Goal: Information Seeking & Learning: Learn about a topic

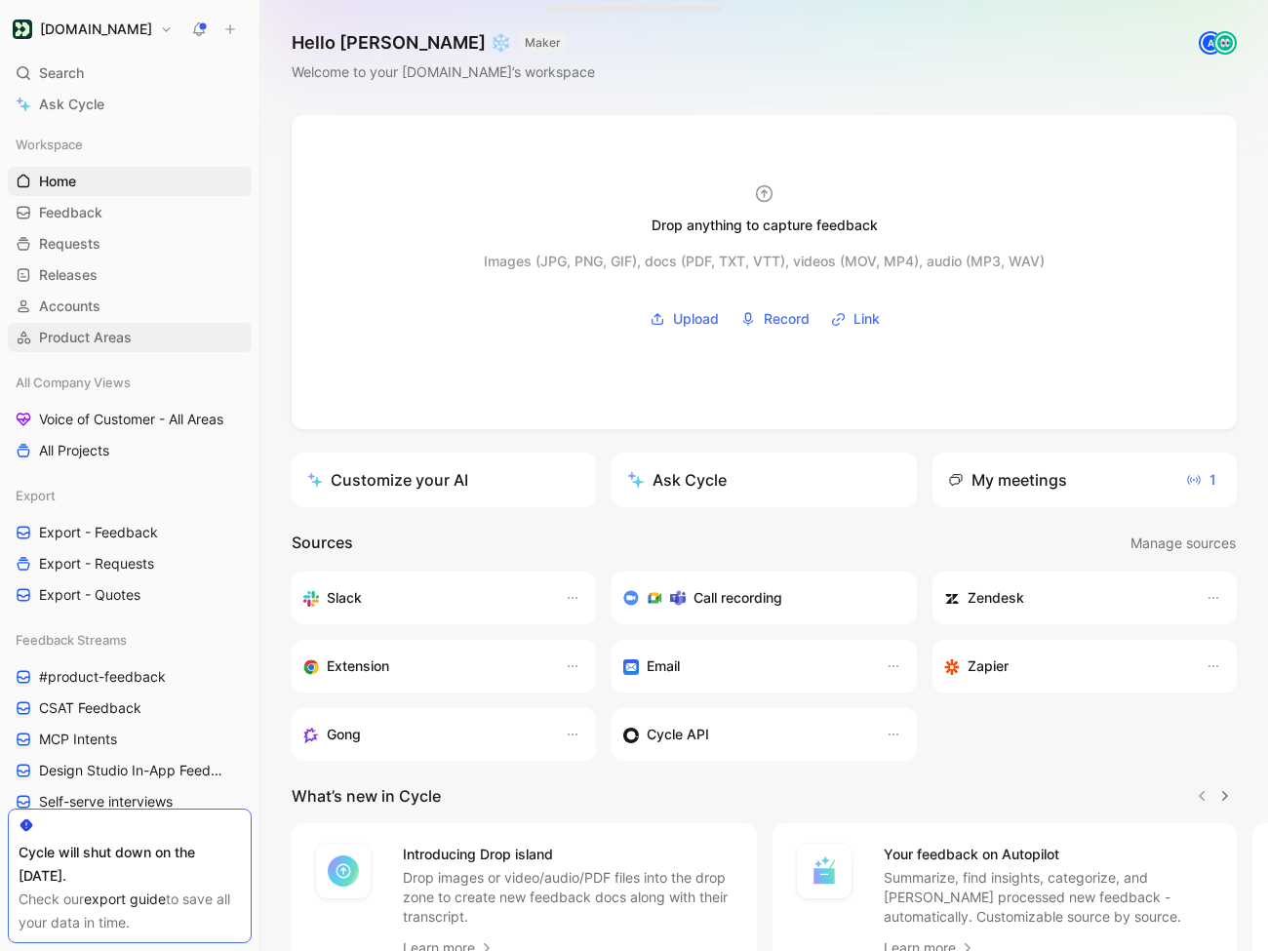
click at [102, 342] on span "Product Areas" at bounding box center [85, 338] width 93 height 20
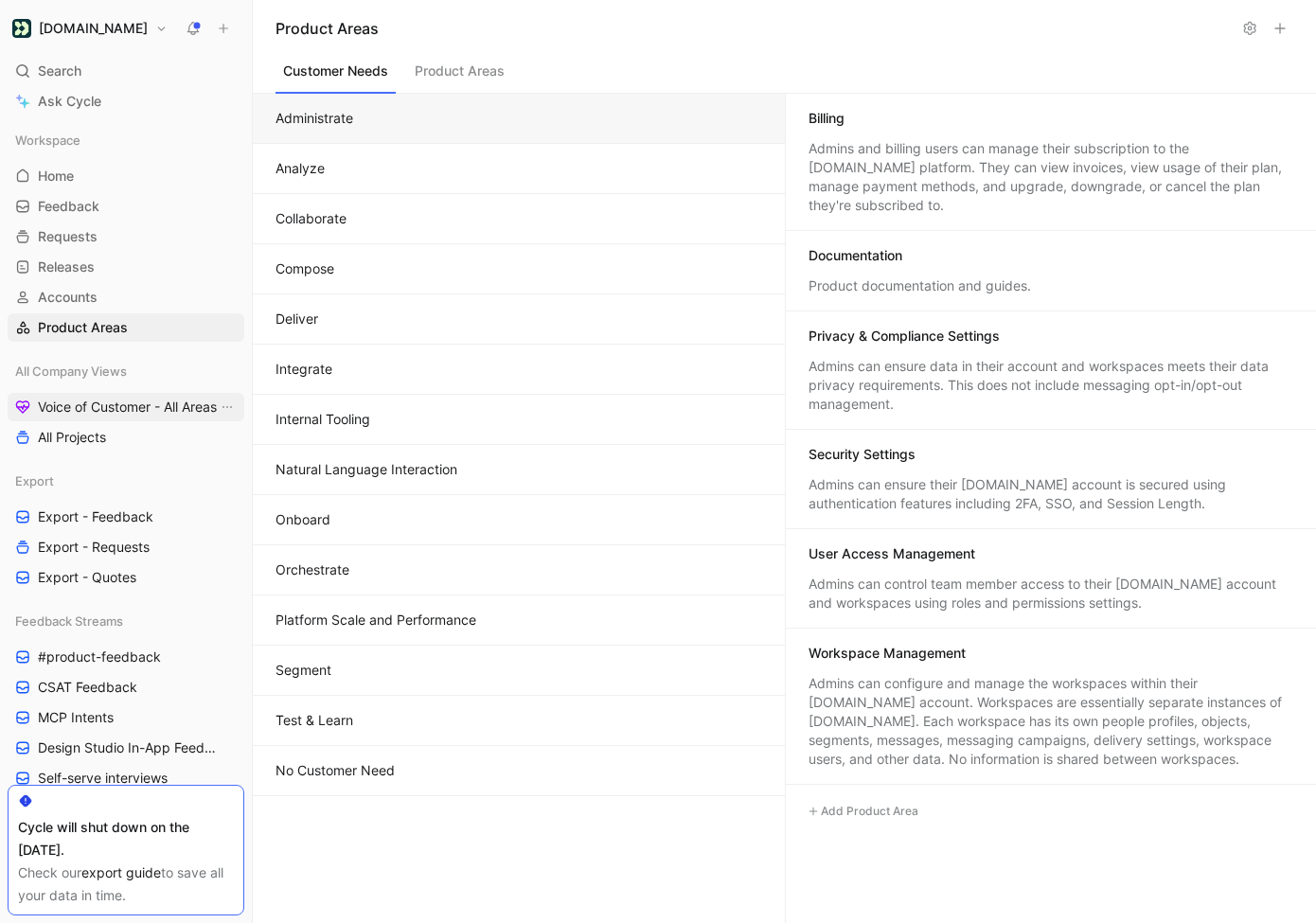
click at [134, 410] on span "Voice of Customer - All Areas" at bounding box center [127, 408] width 179 height 19
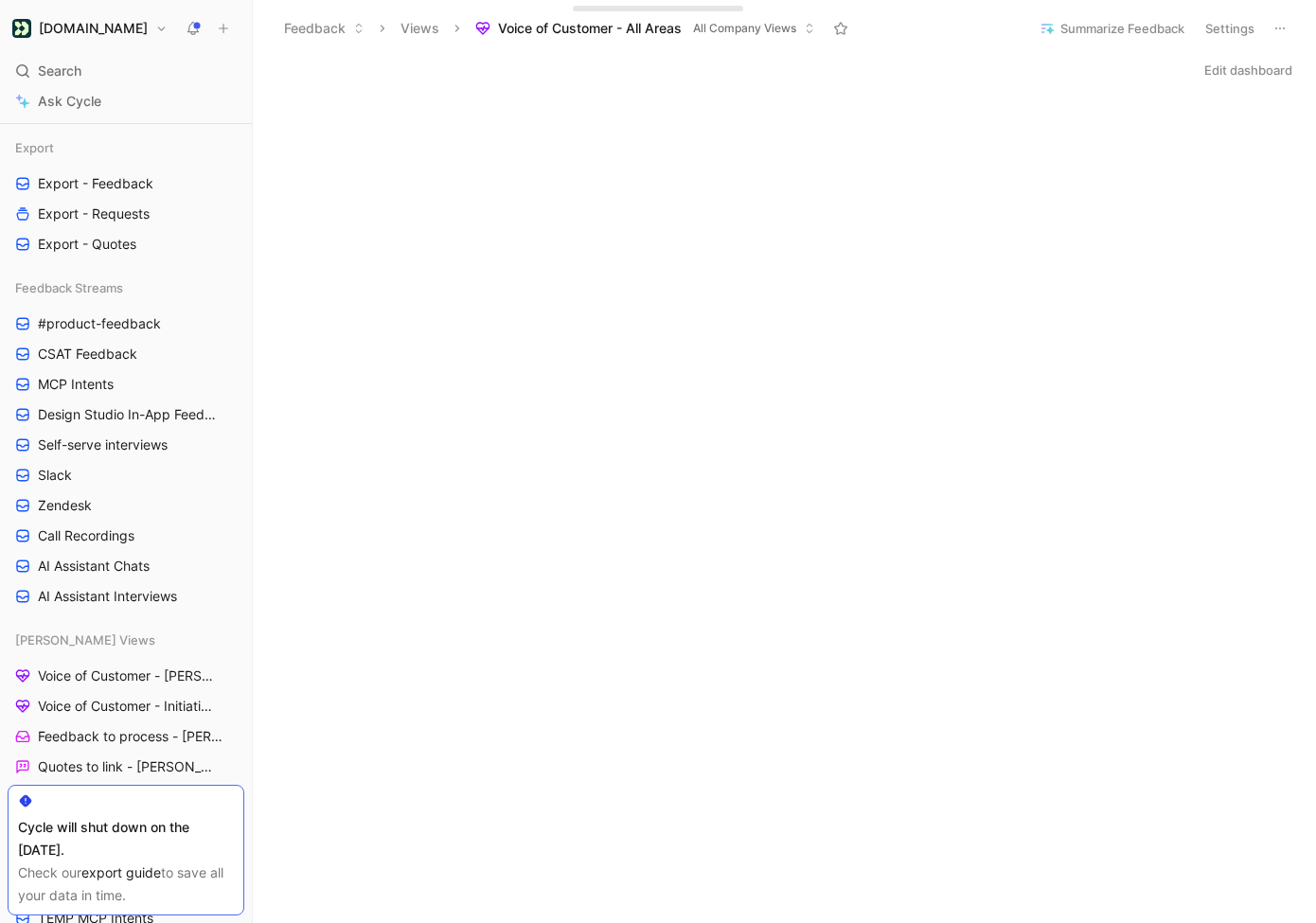
scroll to position [351, 0]
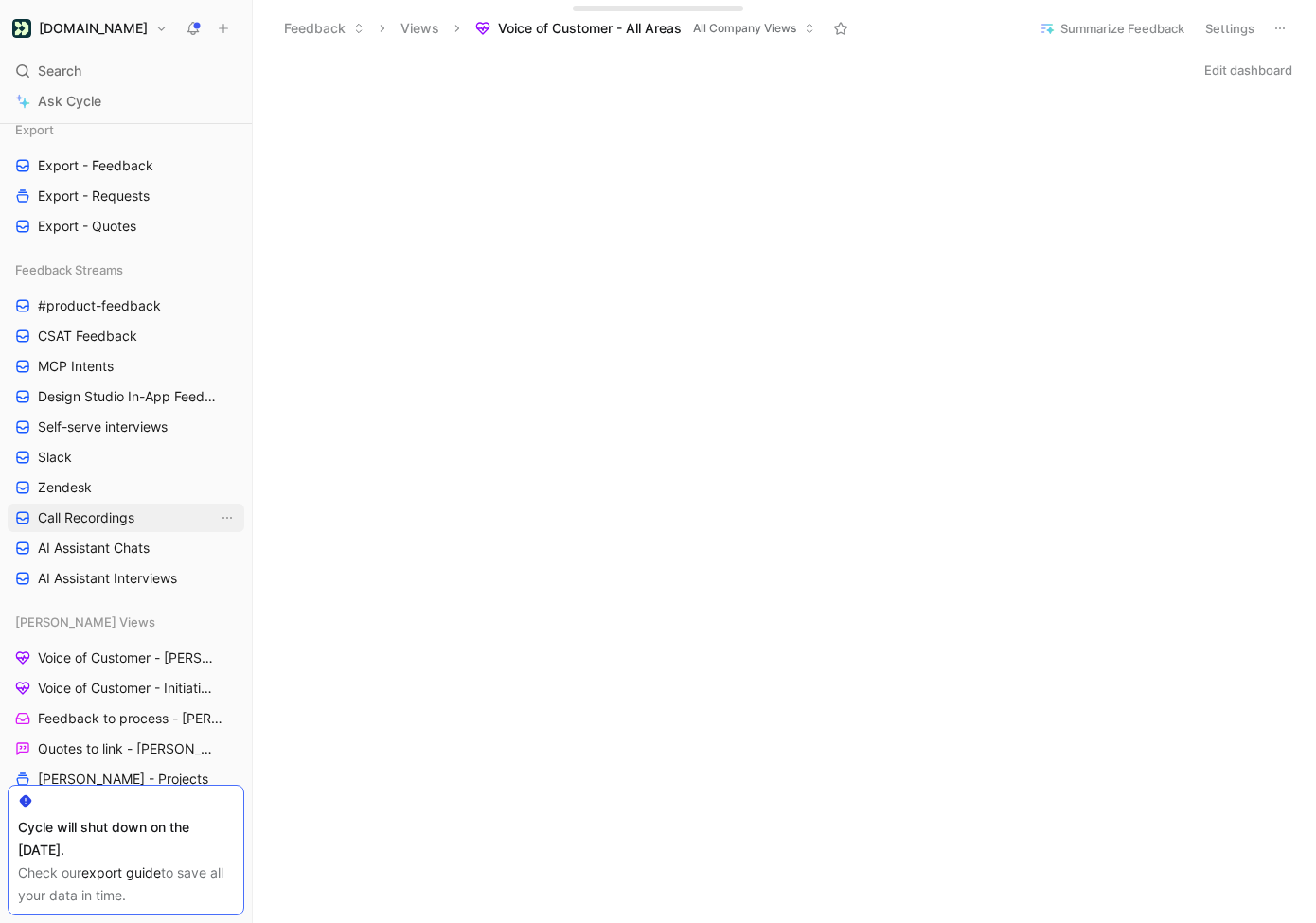
click at [94, 514] on span "Call Recordings" at bounding box center [85, 518] width 96 height 19
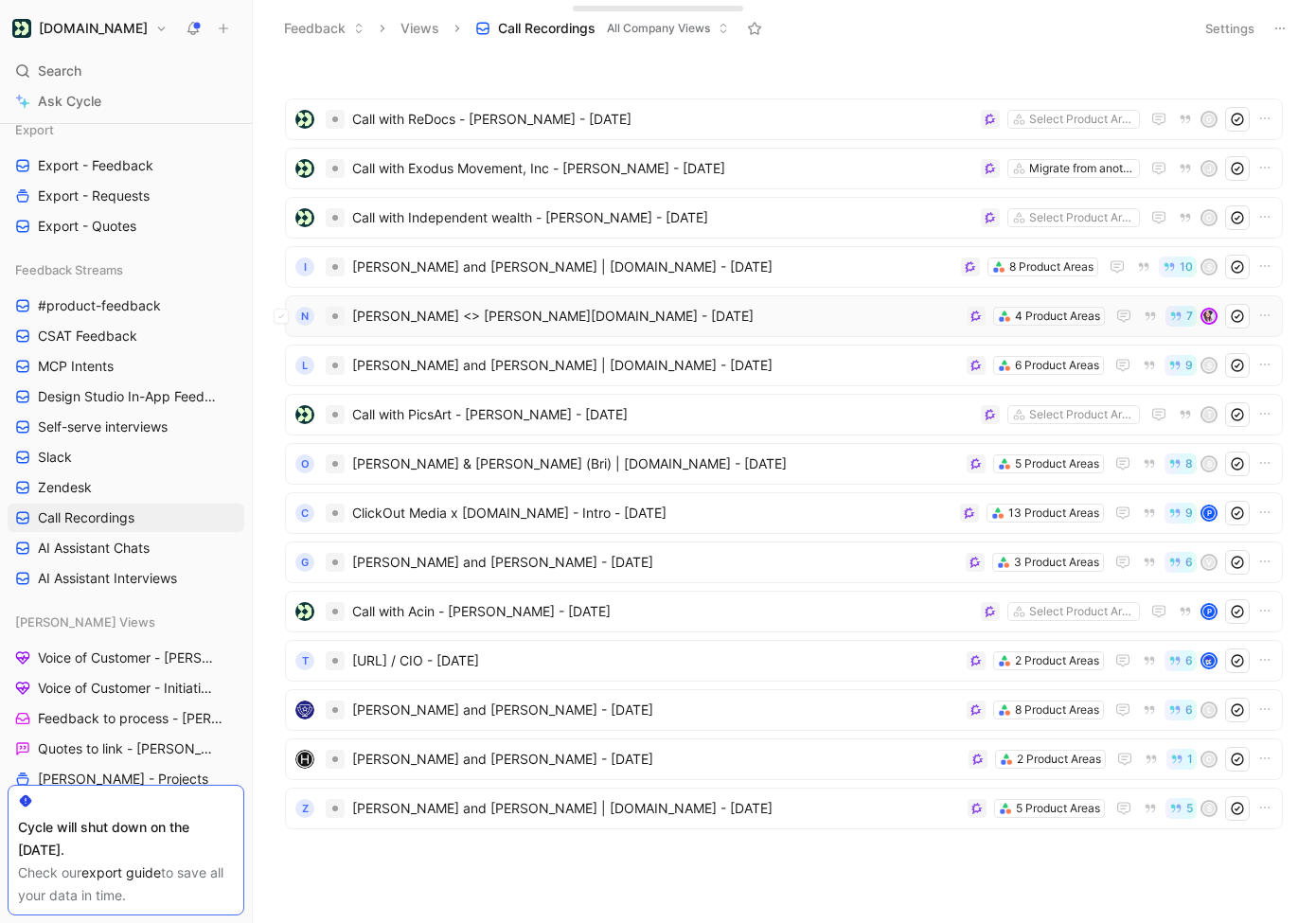
click at [538, 327] on div "N [PERSON_NAME] <> [PERSON_NAME][DOMAIN_NAME] - [DATE] 4 Product Areas 7" at bounding box center [783, 315] width 984 height 24
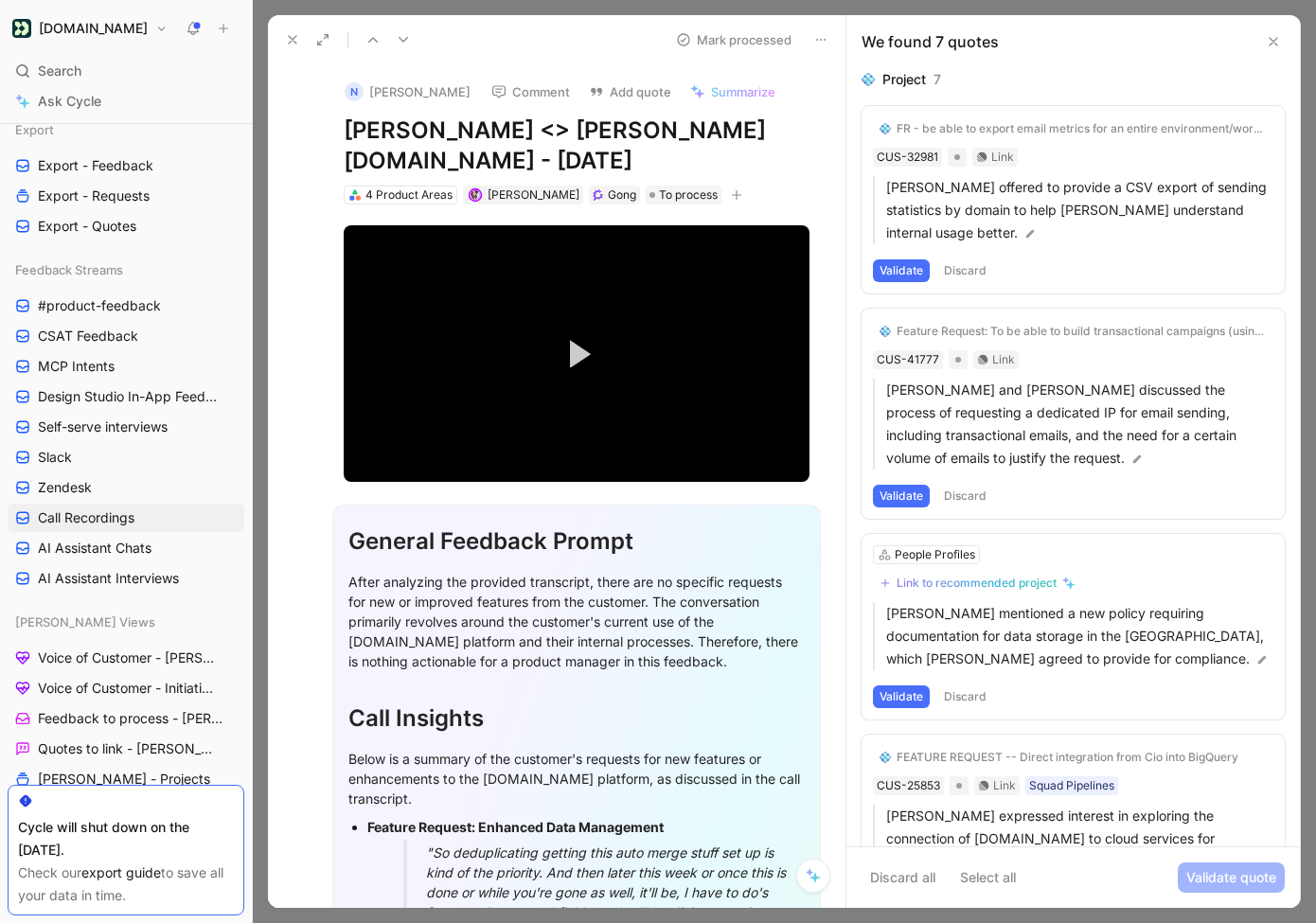
click at [1181, 55] on div "We found 7 quotes" at bounding box center [1072, 42] width 453 height 53
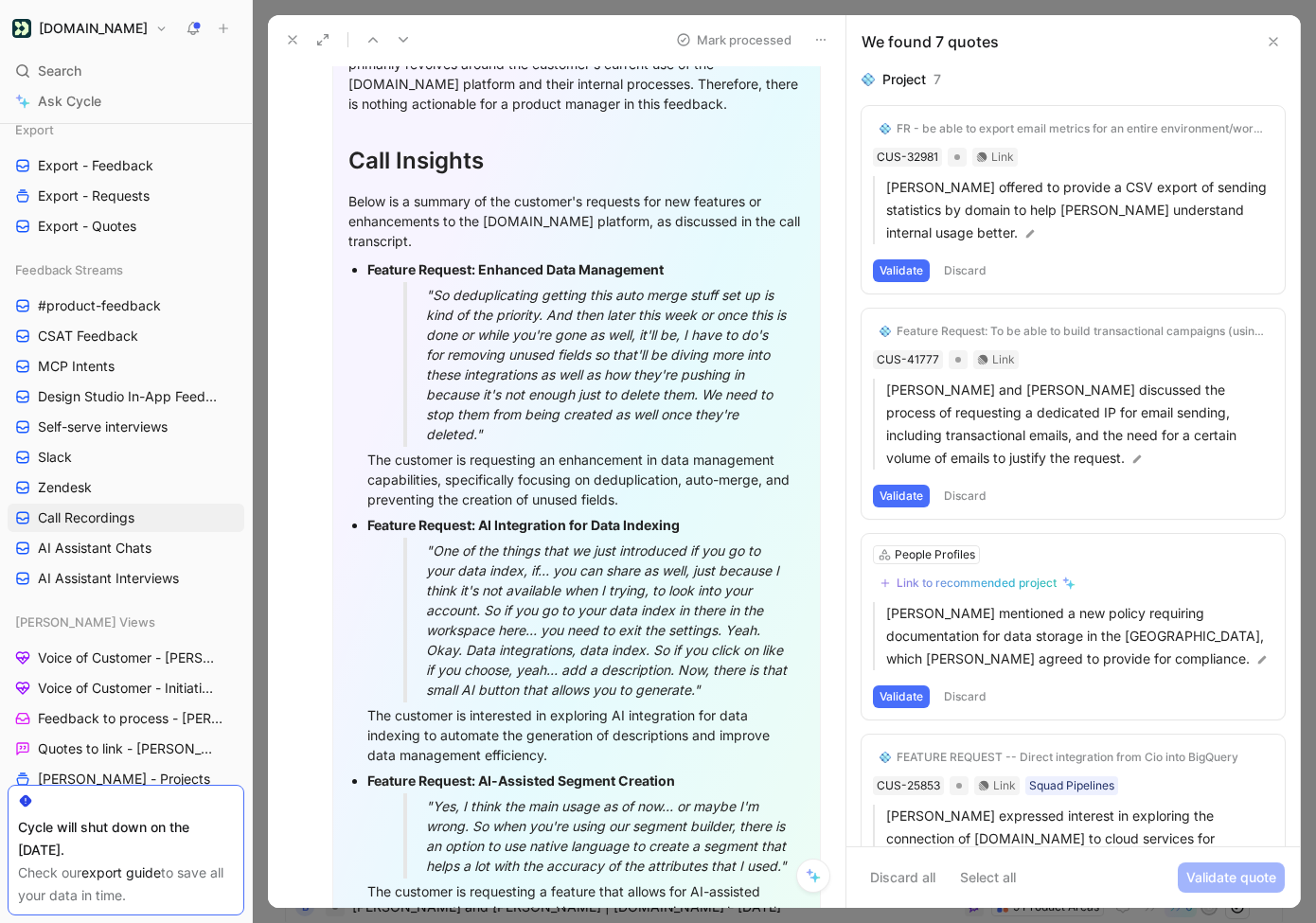
scroll to position [552, 0]
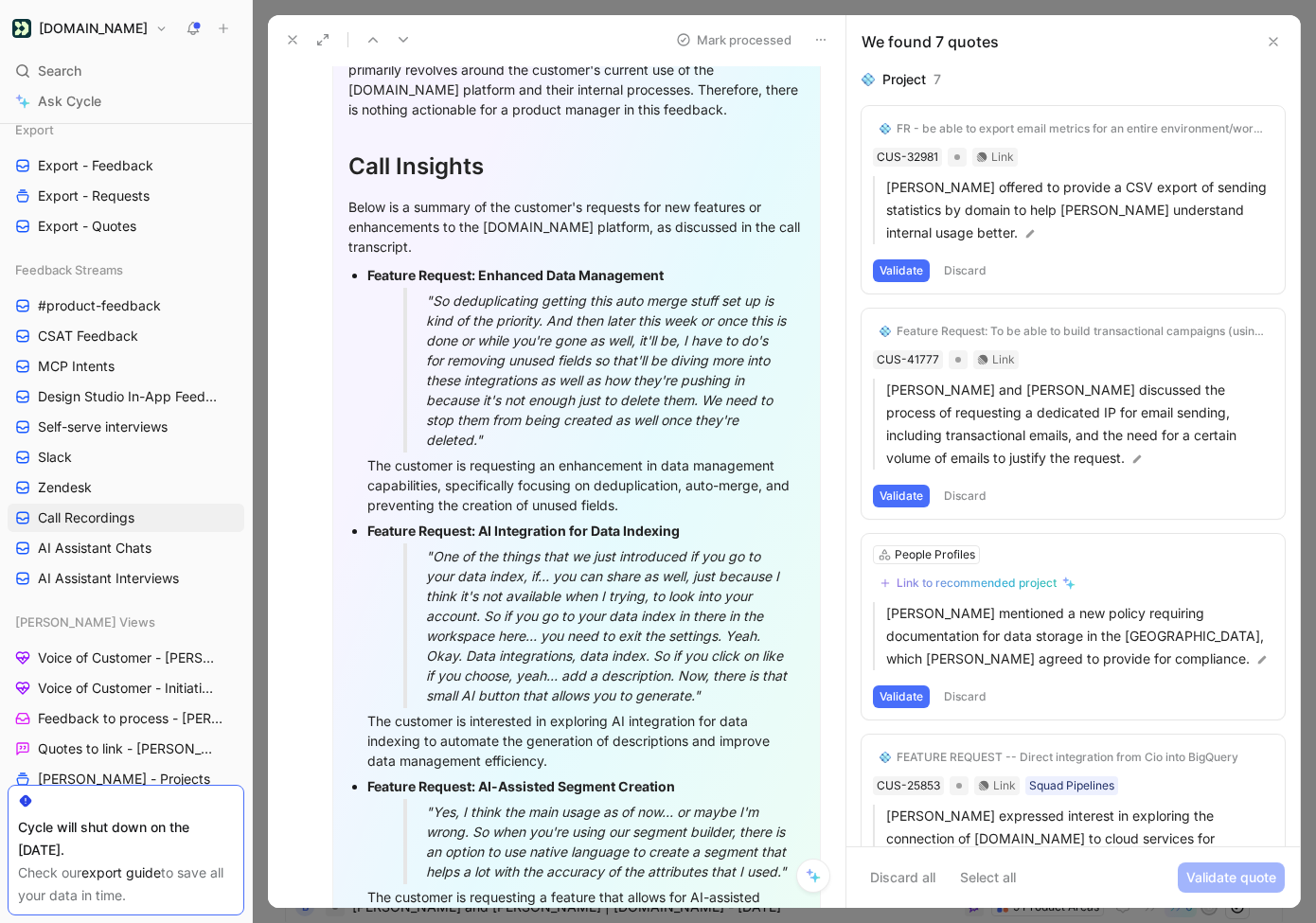
click at [630, 471] on div "The customer is requesting an enhancement in data management capabilities, spec…" at bounding box center [585, 484] width 438 height 59
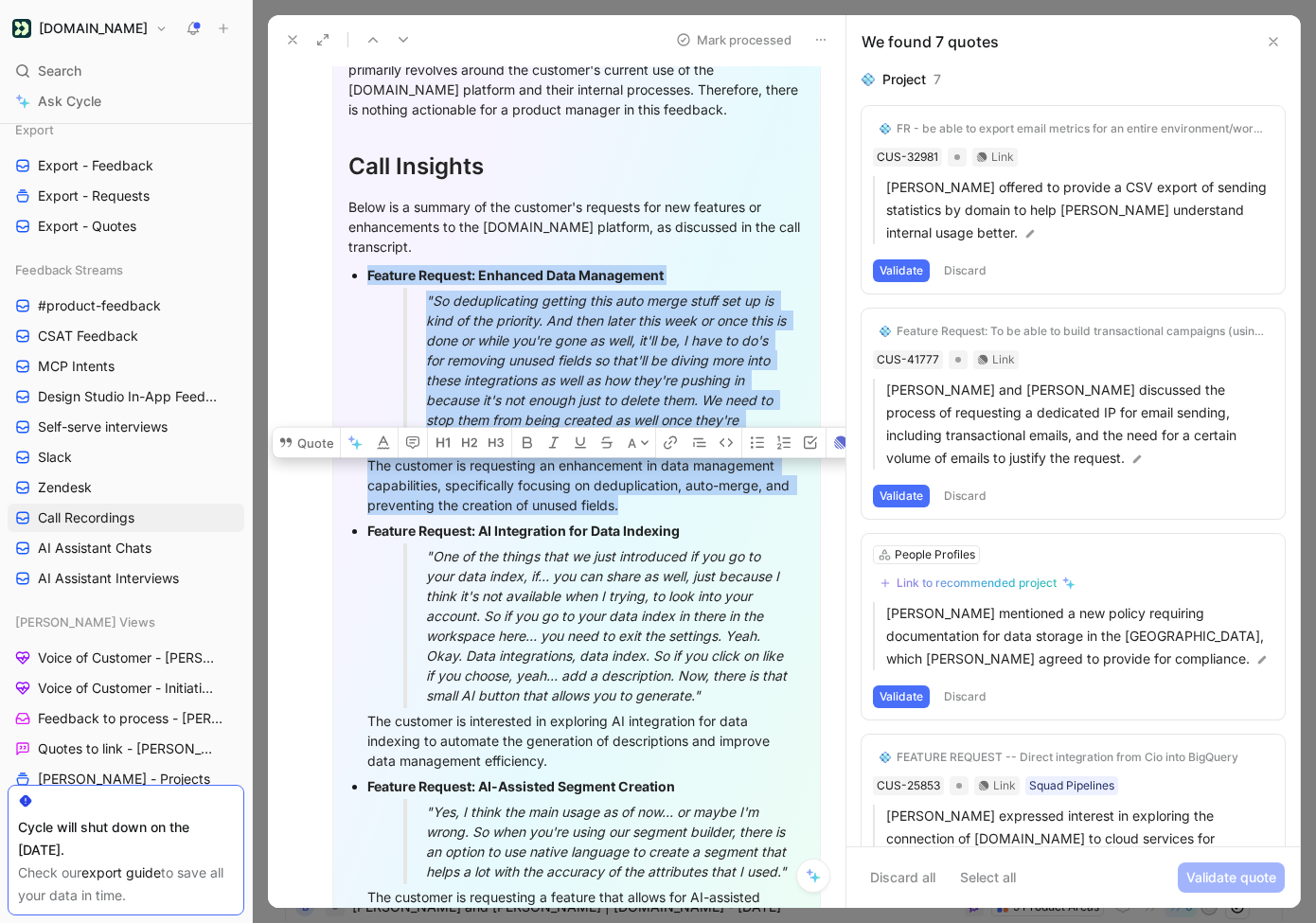
drag, startPoint x: 630, startPoint y: 474, endPoint x: 360, endPoint y: 247, distance: 352.7
click at [367, 262] on li "Feature Request: Enhanced Data Management "So deduplicating getting this auto m…" at bounding box center [585, 389] width 438 height 255
click at [658, 363] on div ""So deduplicating getting this auto merge stuff set up is kind of the priority.…" at bounding box center [609, 370] width 365 height 159
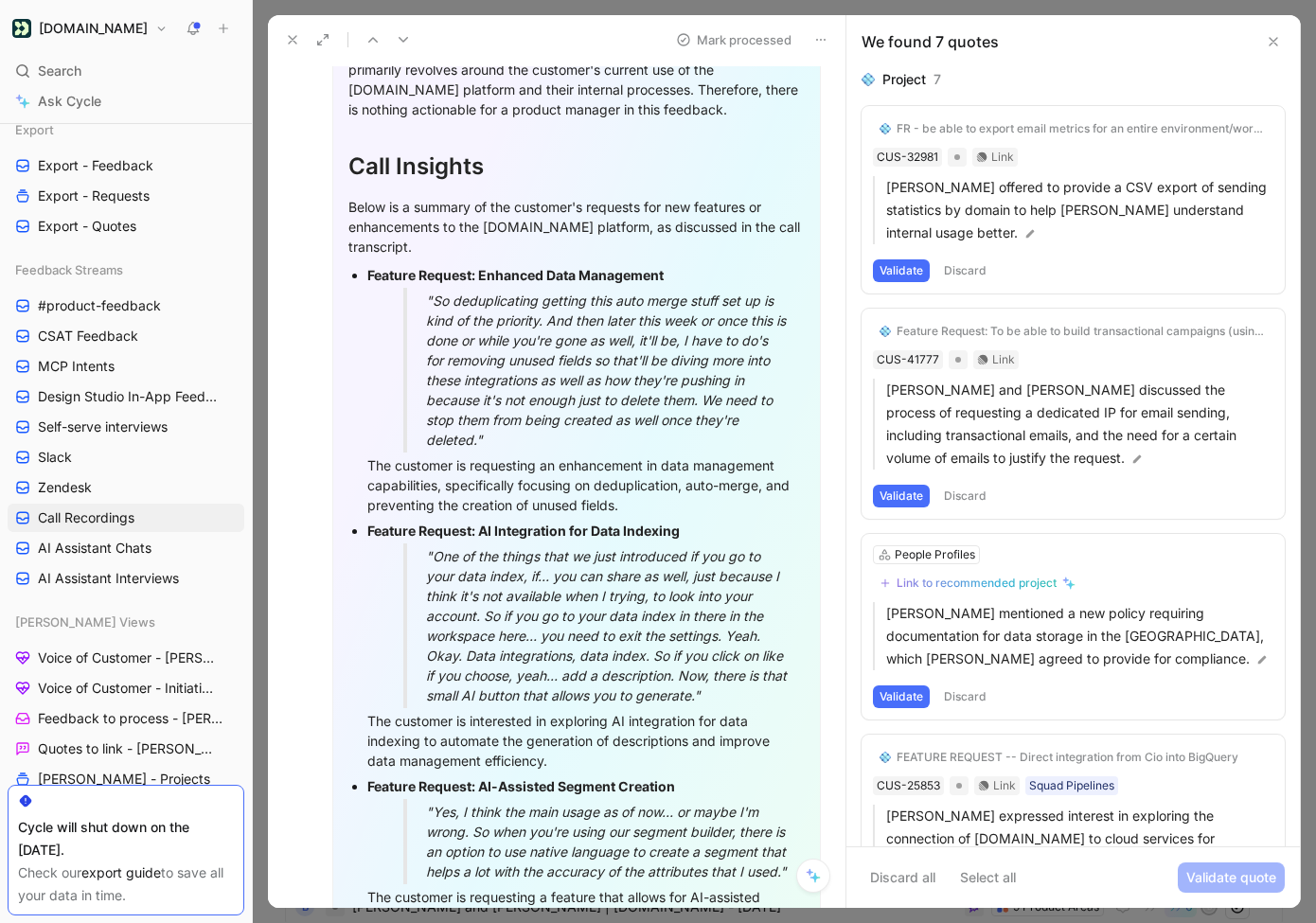
click at [1230, 47] on icon at bounding box center [1273, 42] width 16 height 16
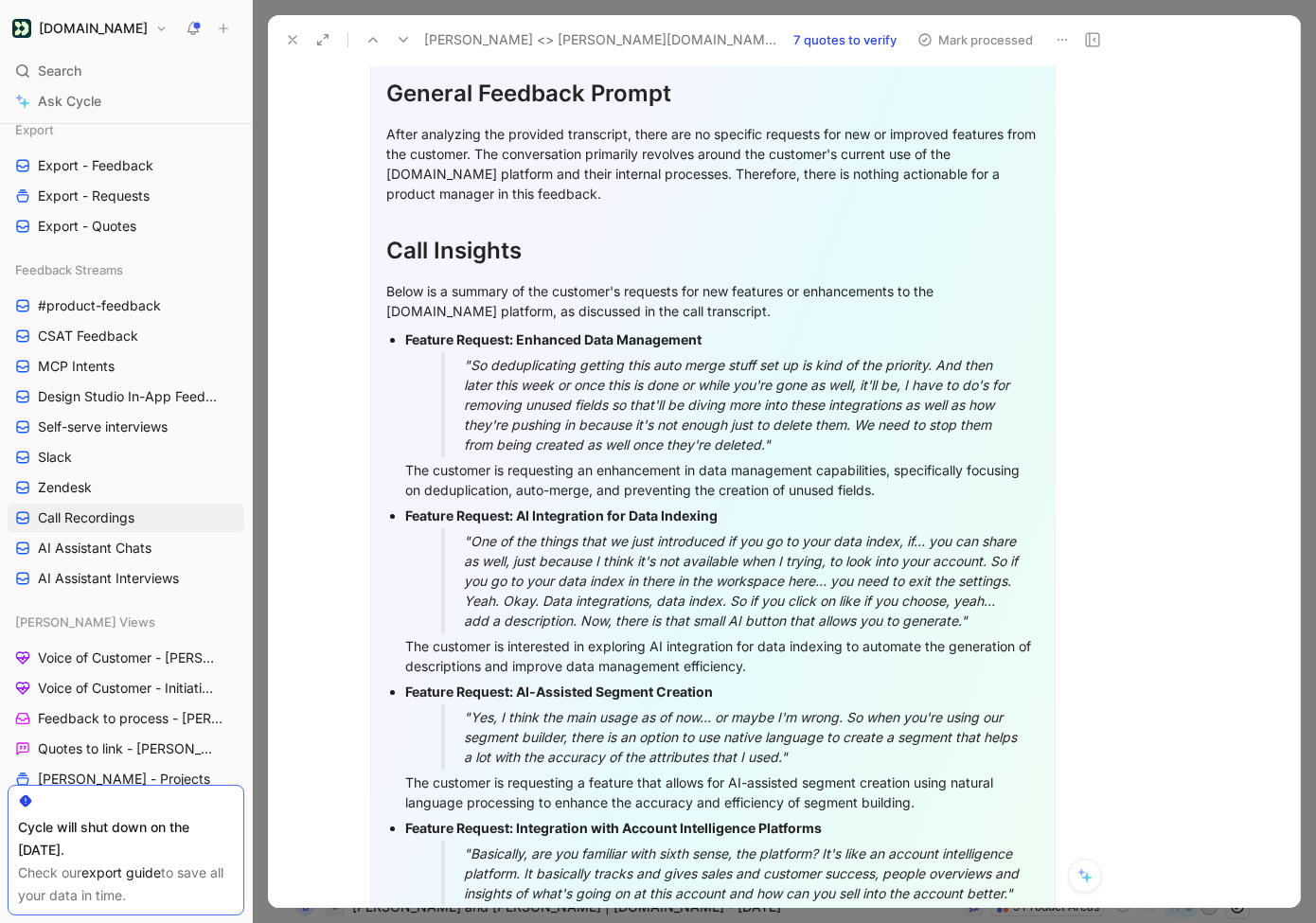
scroll to position [656, 0]
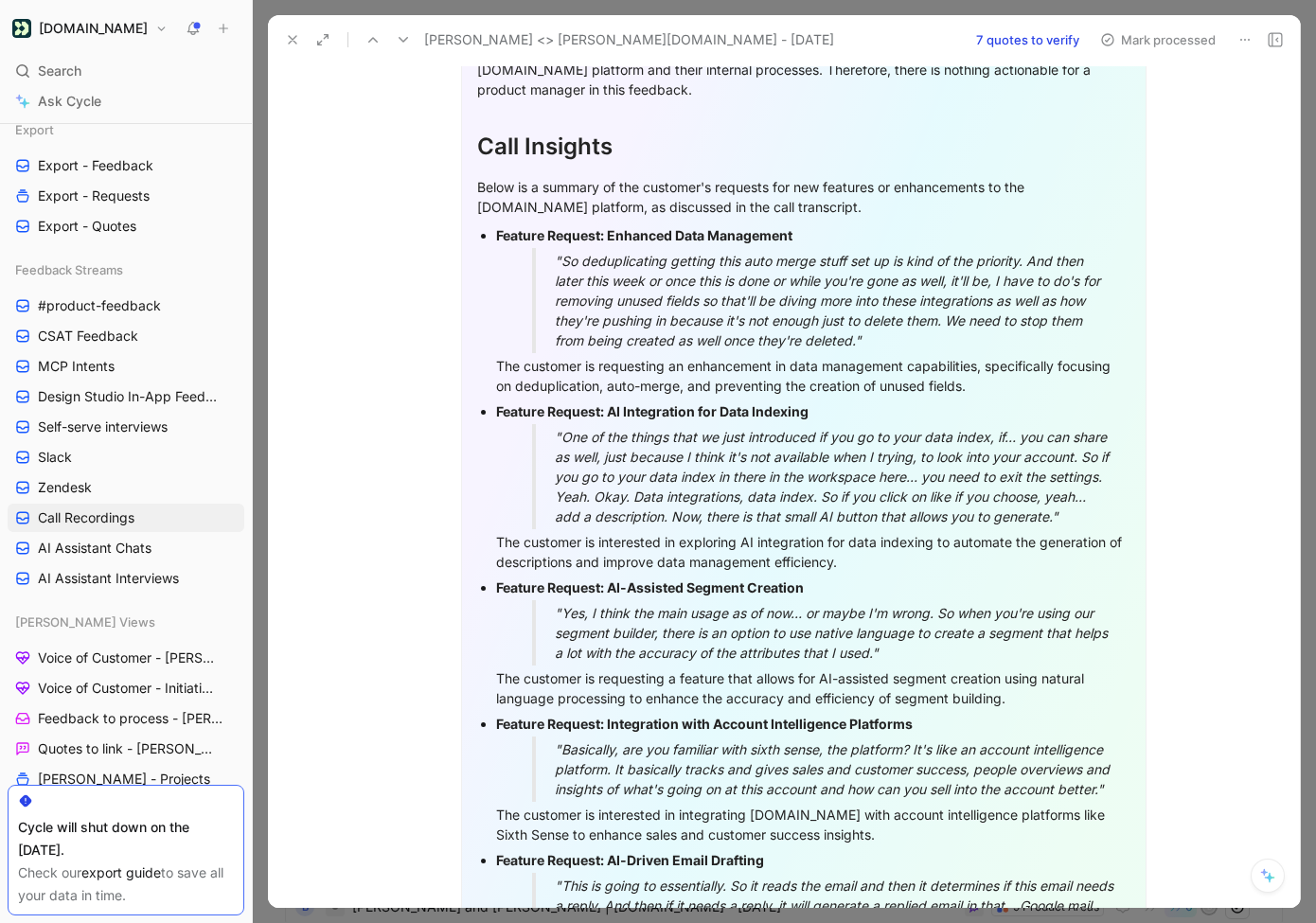
click at [1026, 53] on div "[PERSON_NAME] <> [PERSON_NAME][DOMAIN_NAME] - [DATE] 7 quotes to verify Mark pr…" at bounding box center [783, 40] width 1032 height 49
click at [1030, 44] on button "7 quotes to verify" at bounding box center [1028, 39] width 120 height 26
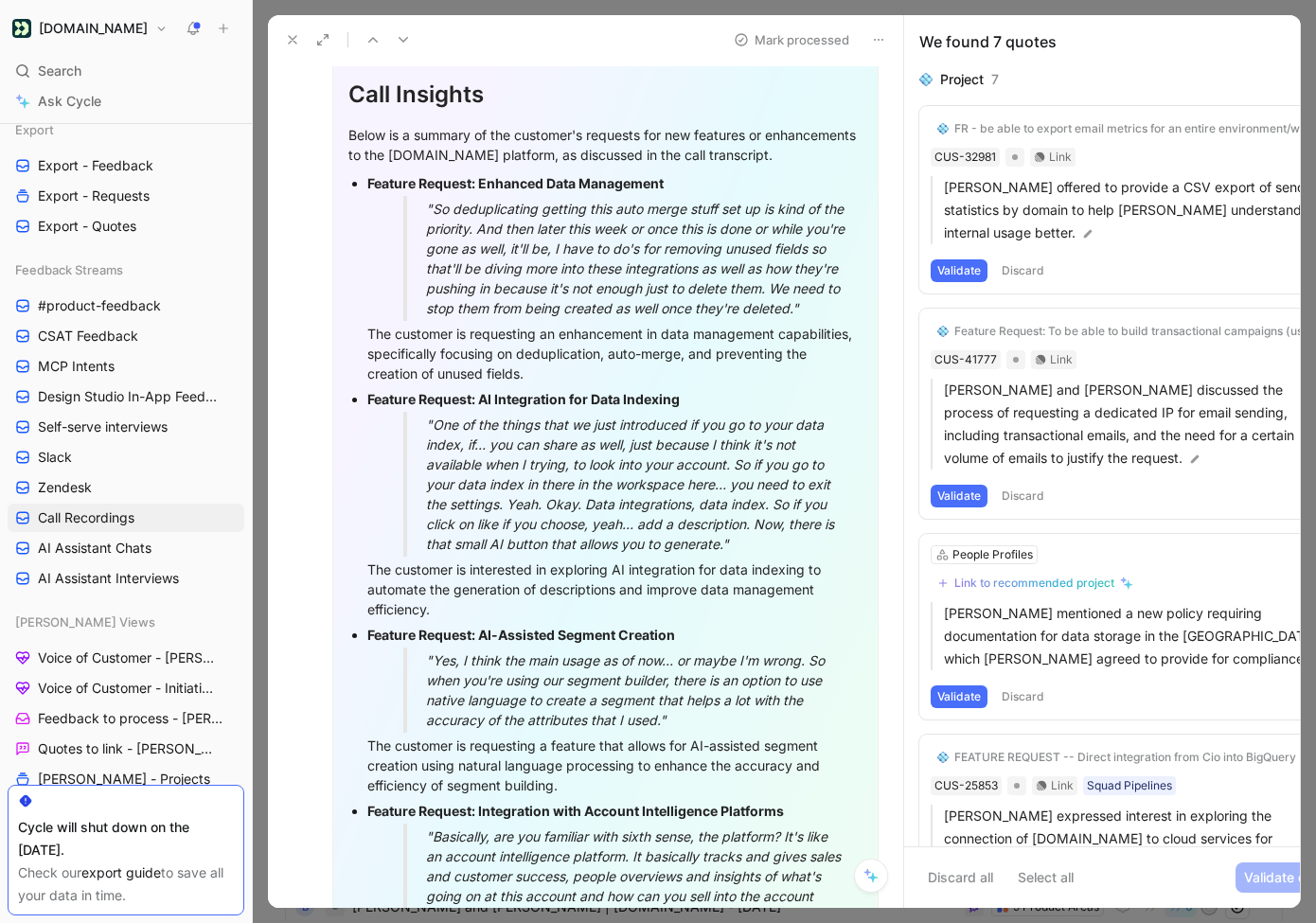
scroll to position [552, 0]
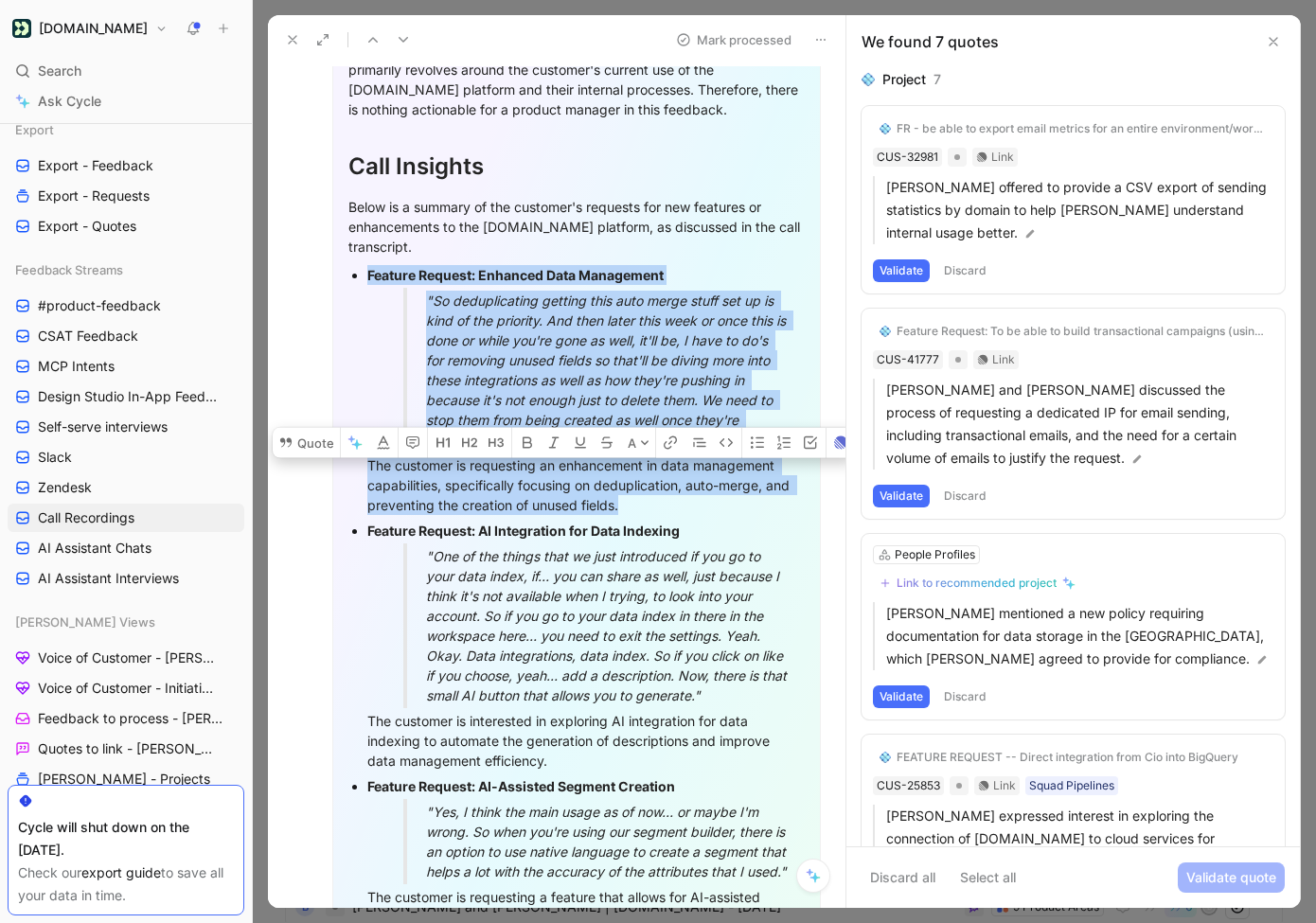
drag, startPoint x: 364, startPoint y: 245, endPoint x: 634, endPoint y: 477, distance: 356.0
click at [634, 477] on ul "Feature Request: Enhanced Data Management "So deduplicating getting this auto m…" at bounding box center [576, 802] width 456 height 1079
click at [1021, 195] on p "[PERSON_NAME] offered to provide a CSV export of sending statistics by domain t…" at bounding box center [1079, 210] width 387 height 68
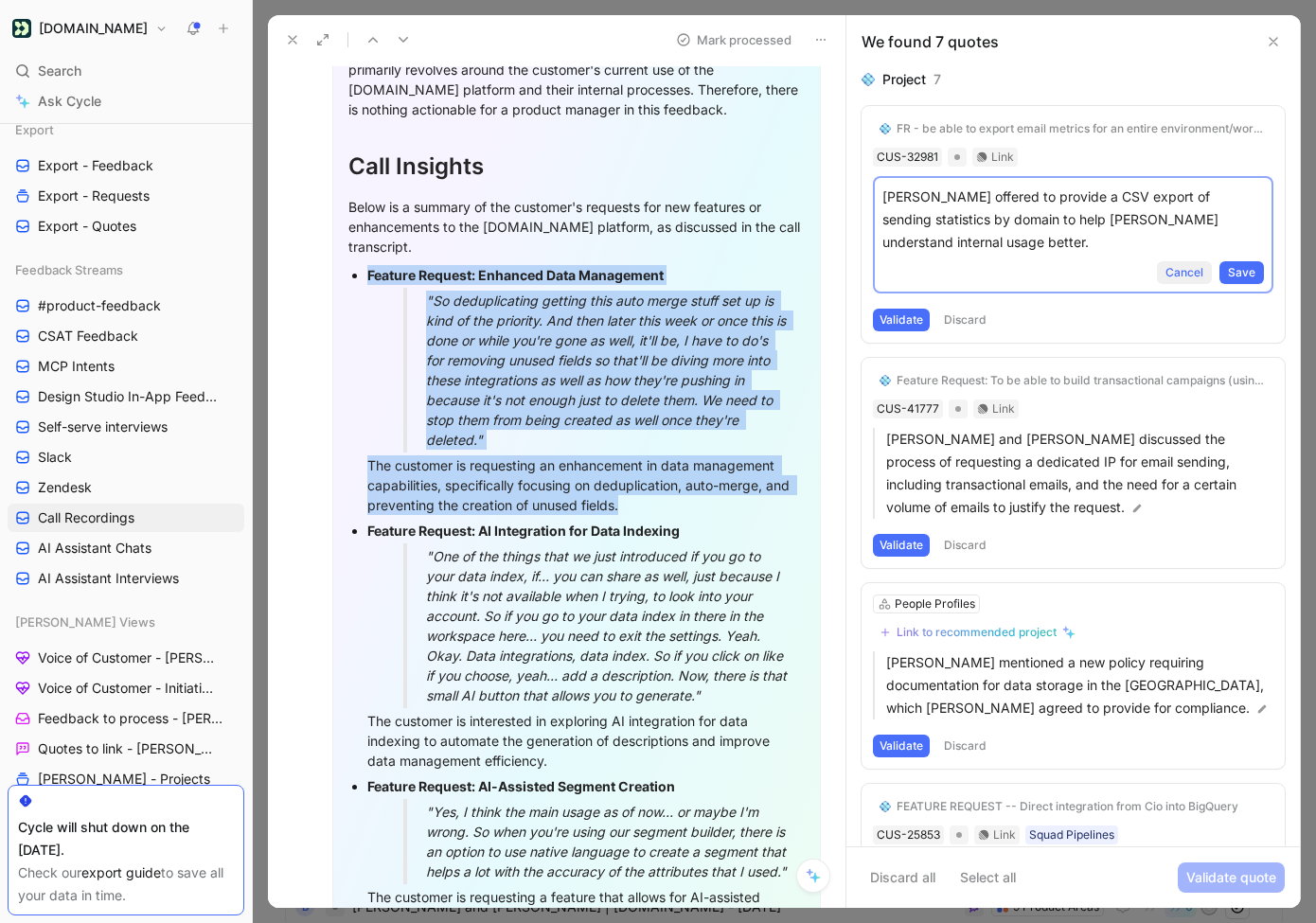
click at [1168, 263] on span "Cancel" at bounding box center [1183, 273] width 38 height 19
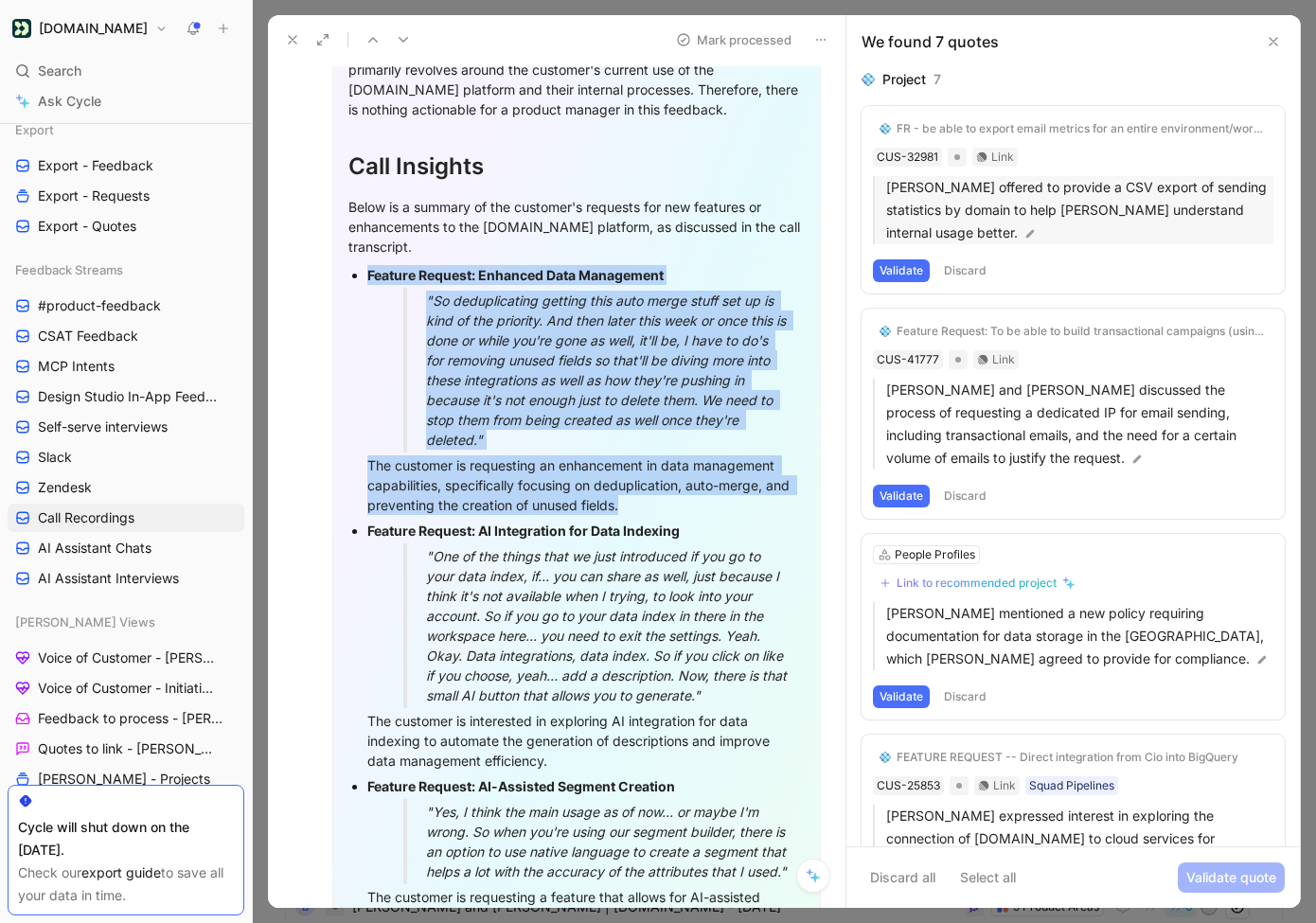
click at [1061, 211] on p "[PERSON_NAME] offered to provide a CSV export of sending statistics by domain t…" at bounding box center [1079, 210] width 387 height 68
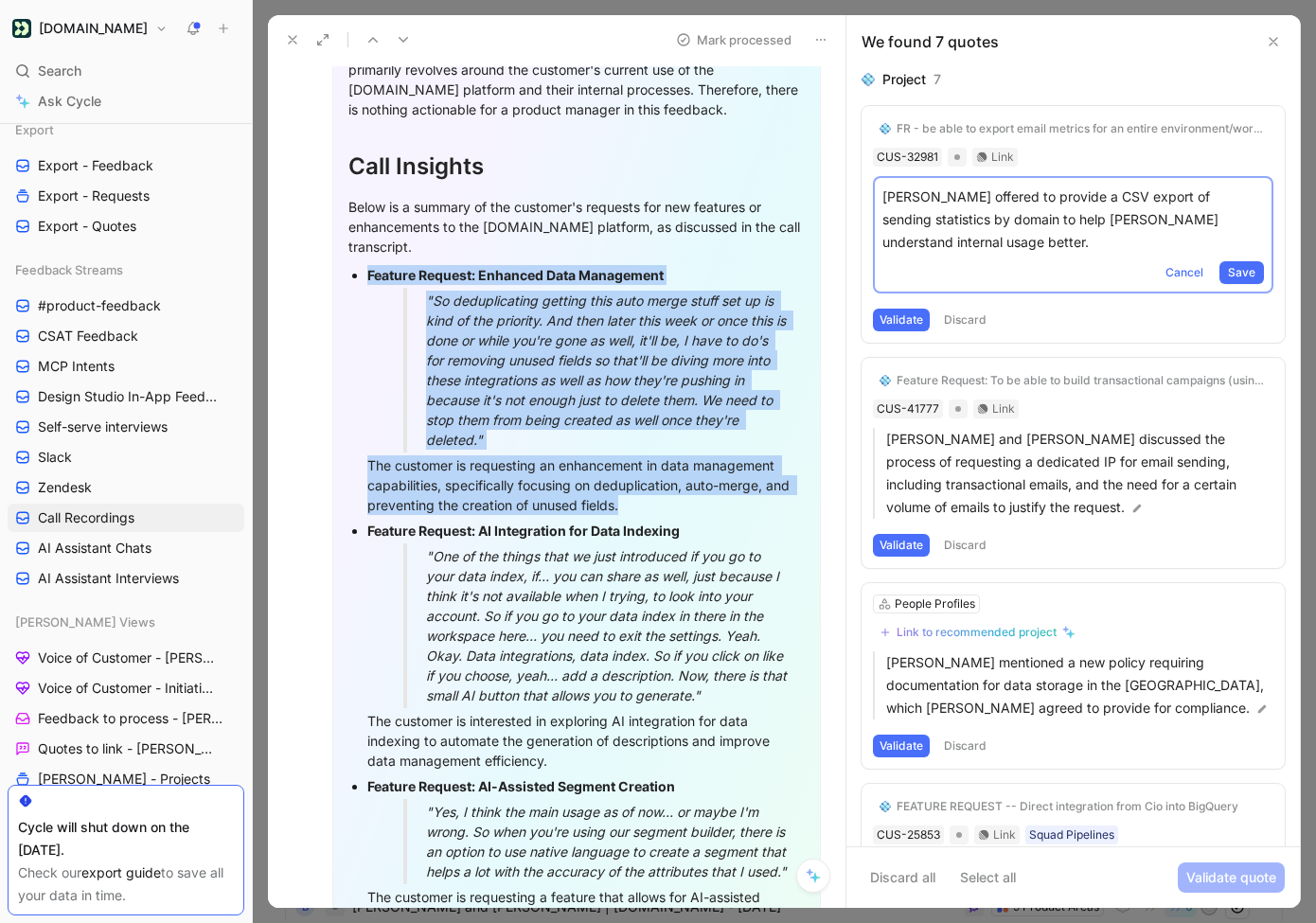
click at [833, 120] on section "General Feedback Prompt After analyzing the provided transcript, there are no s…" at bounding box center [576, 653] width 538 height 1432
click at [849, 269] on div "Project 7 FR - be able to export email metrics for an entire environment/worksp…" at bounding box center [1072, 457] width 453 height 778
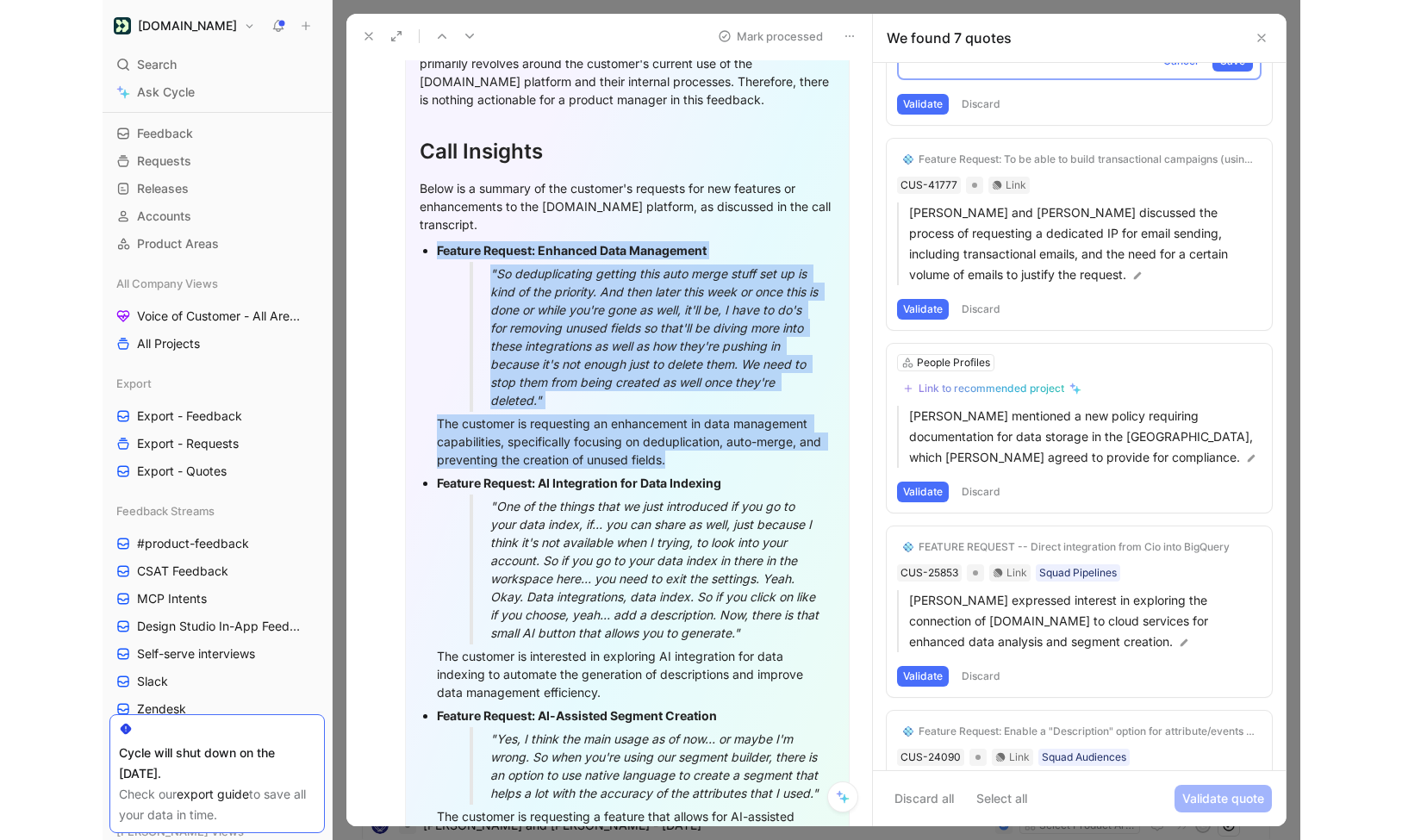
scroll to position [0, 0]
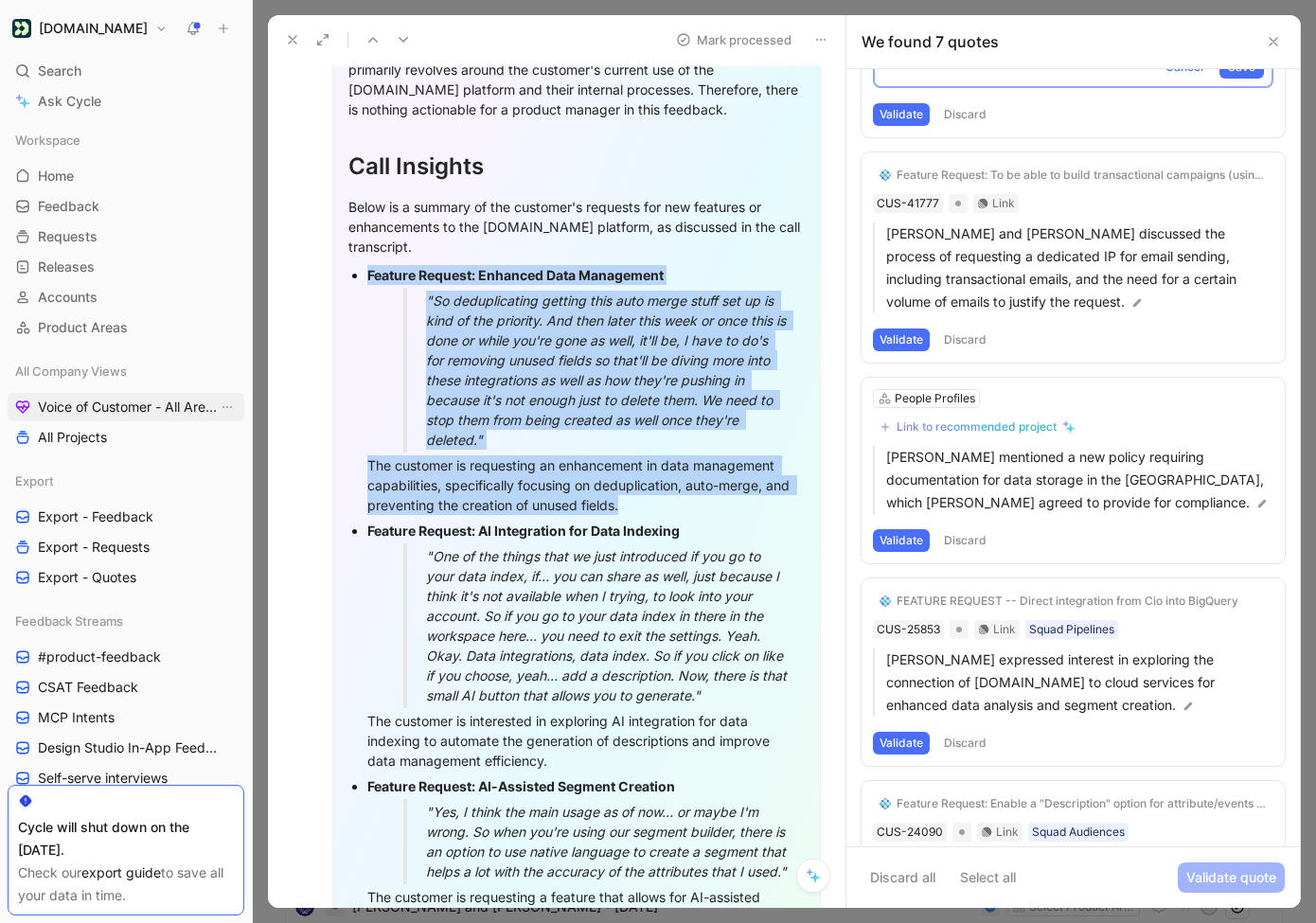
click at [107, 409] on span "Voice of Customer - All Areas" at bounding box center [127, 408] width 180 height 19
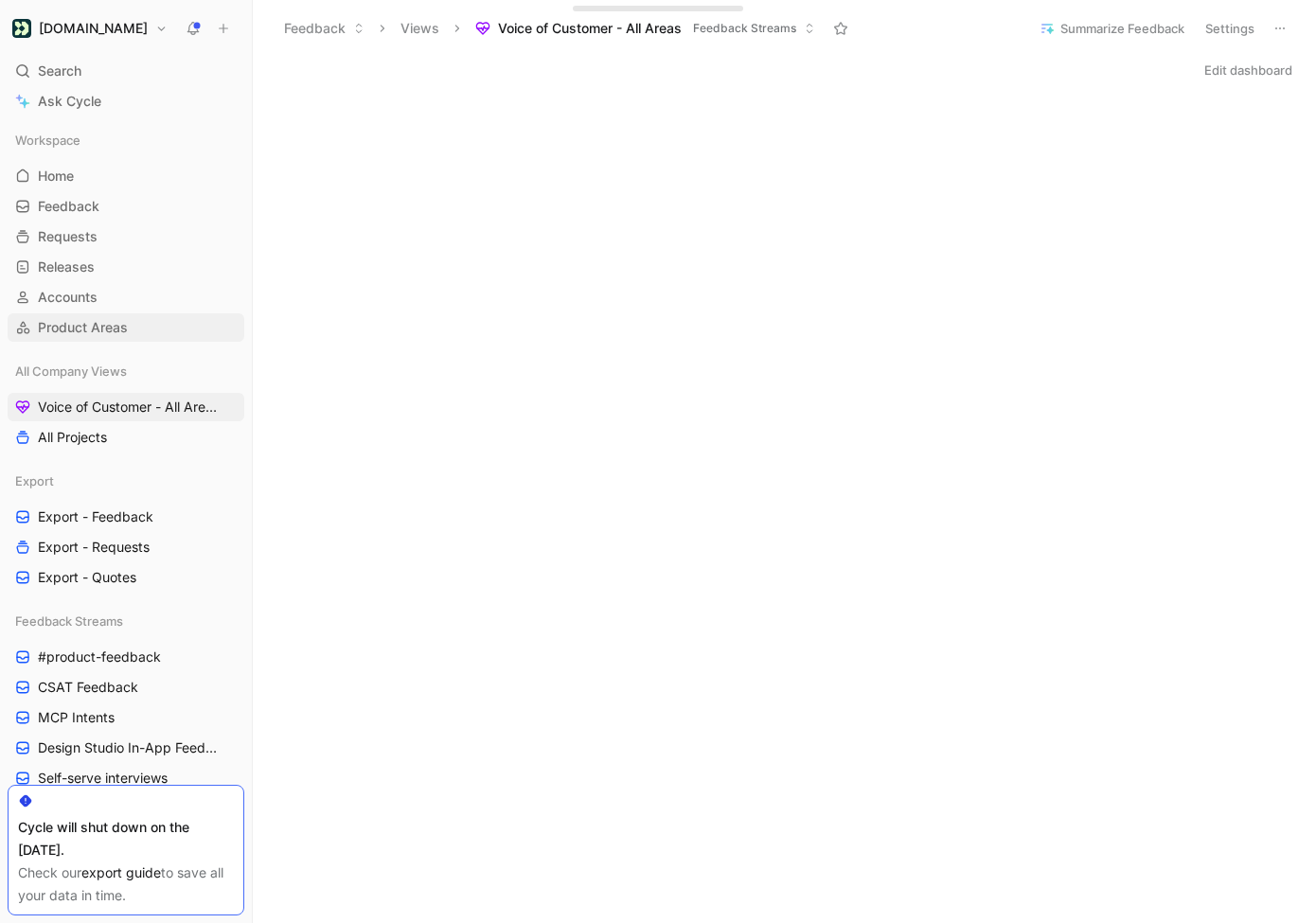
click at [95, 324] on span "Product Areas" at bounding box center [82, 328] width 90 height 19
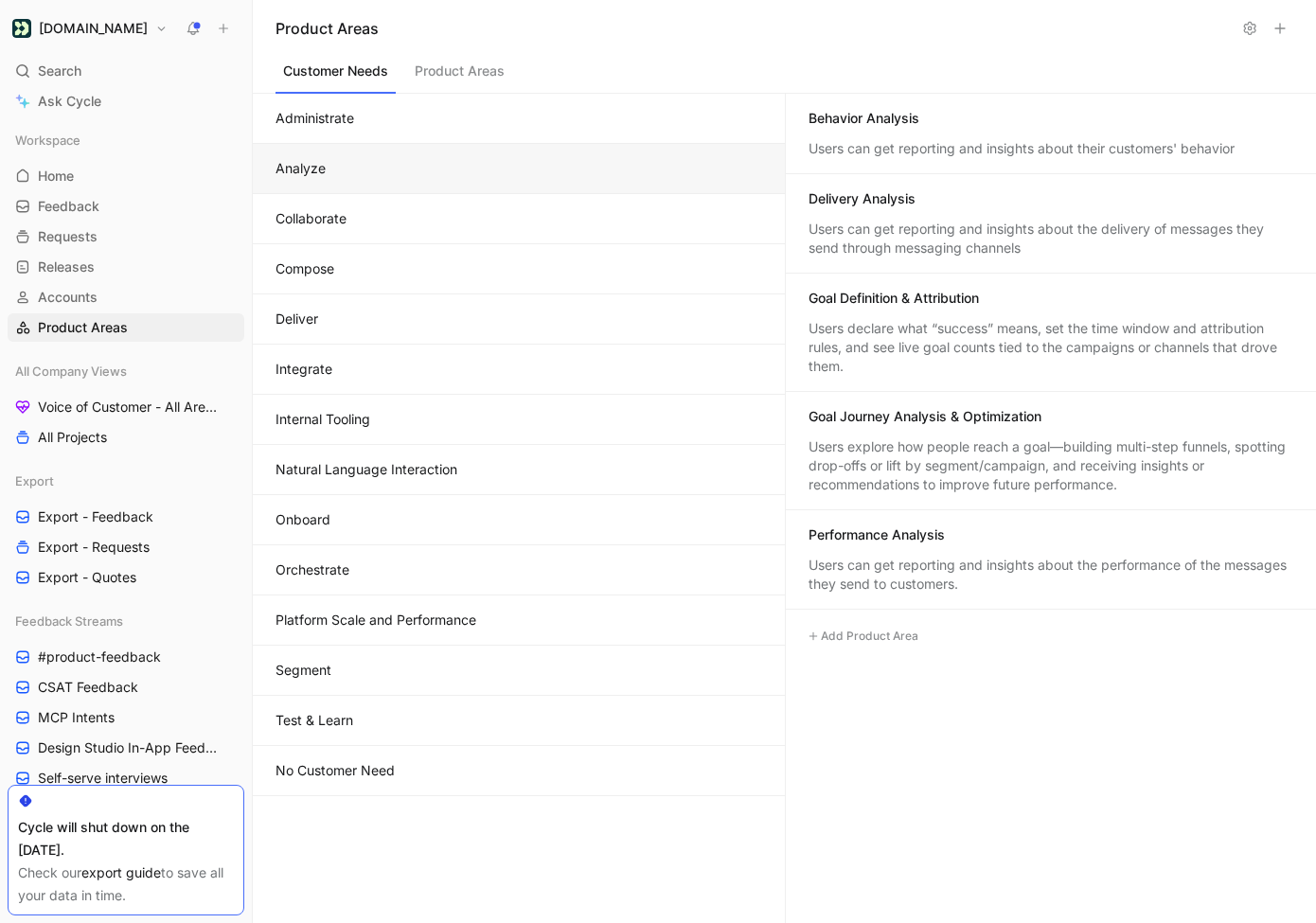
click at [655, 181] on button "Analyze" at bounding box center [518, 169] width 532 height 50
click at [410, 264] on button "Compose" at bounding box center [518, 270] width 532 height 50
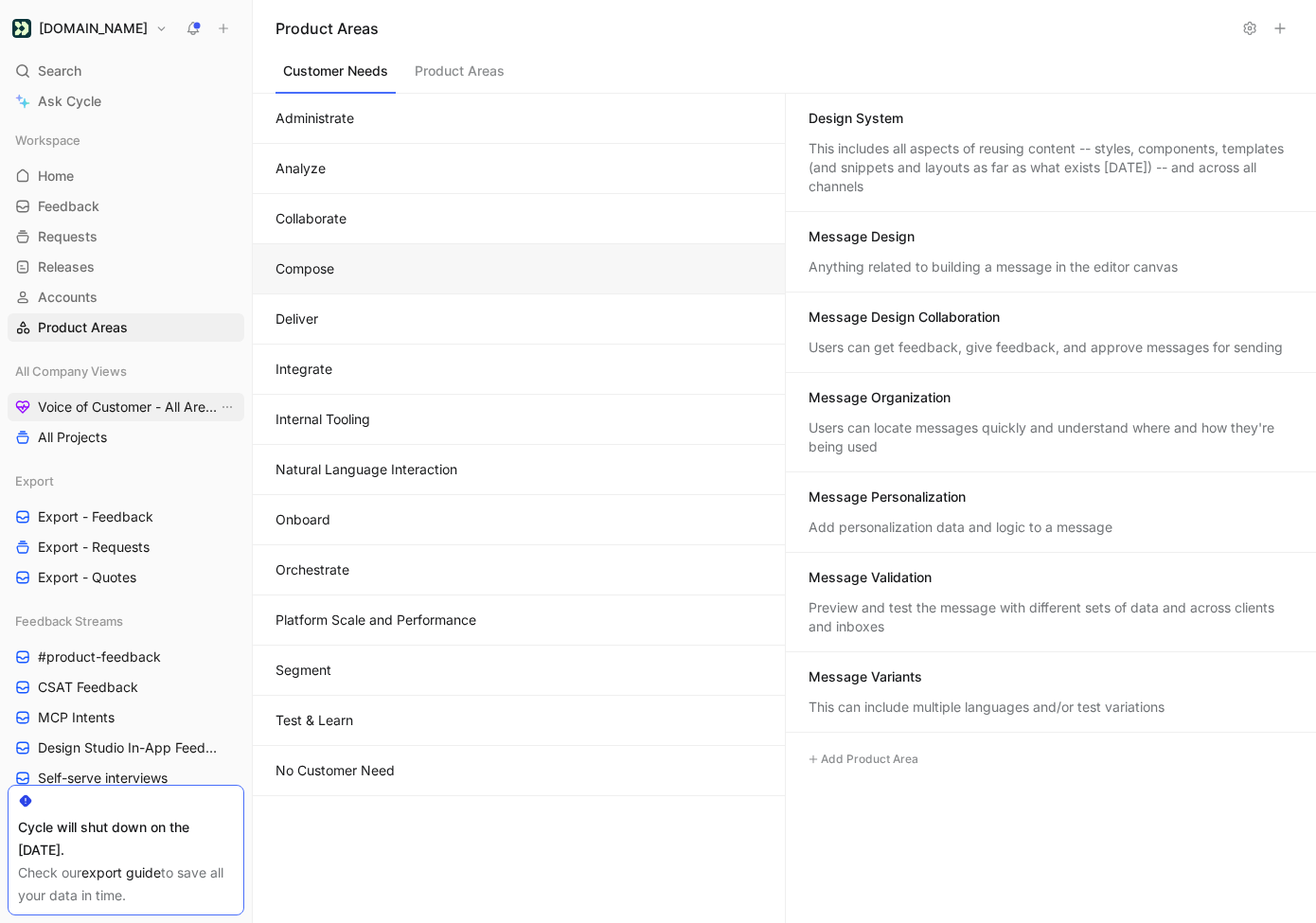
click at [103, 411] on span "Voice of Customer - All Areas" at bounding box center [127, 408] width 180 height 19
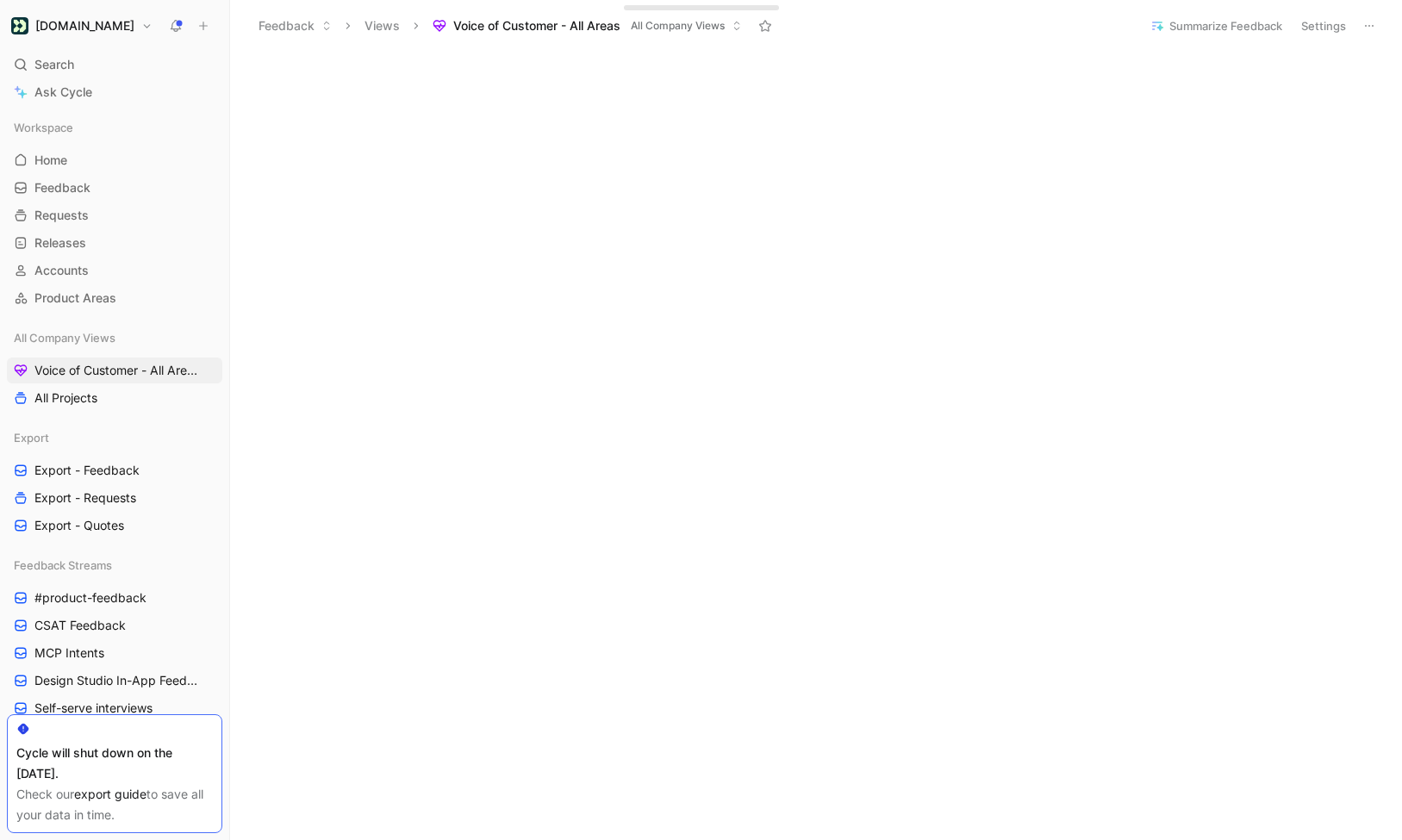
scroll to position [196, 0]
click at [112, 293] on span "Product Areas" at bounding box center [75, 299] width 82 height 18
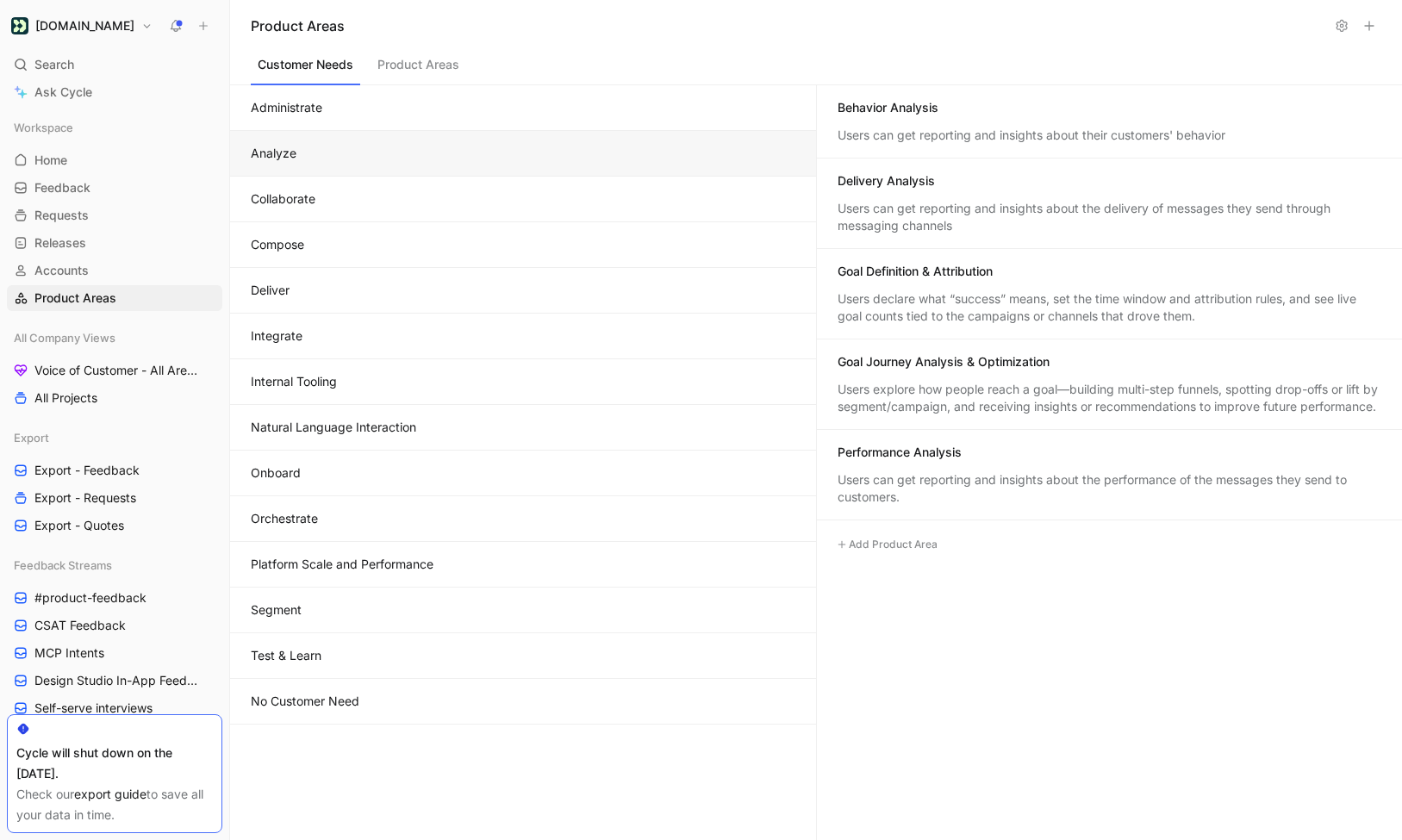
click at [326, 161] on button "Analyze" at bounding box center [522, 154] width 586 height 46
click at [339, 125] on button "Administrate" at bounding box center [522, 109] width 586 height 46
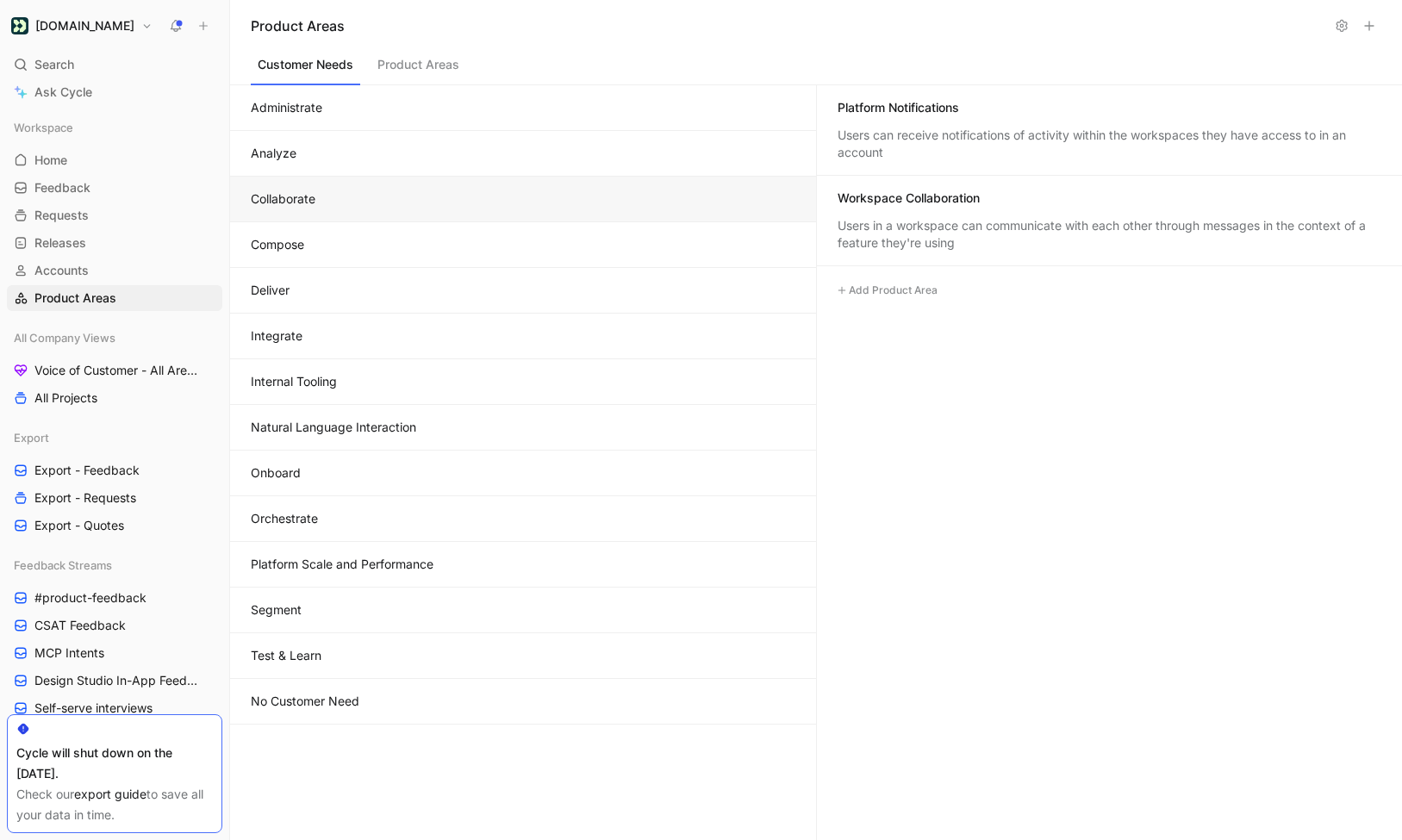
click at [328, 201] on button "Collaborate" at bounding box center [522, 200] width 586 height 46
click at [309, 350] on button "Integrate" at bounding box center [522, 337] width 586 height 46
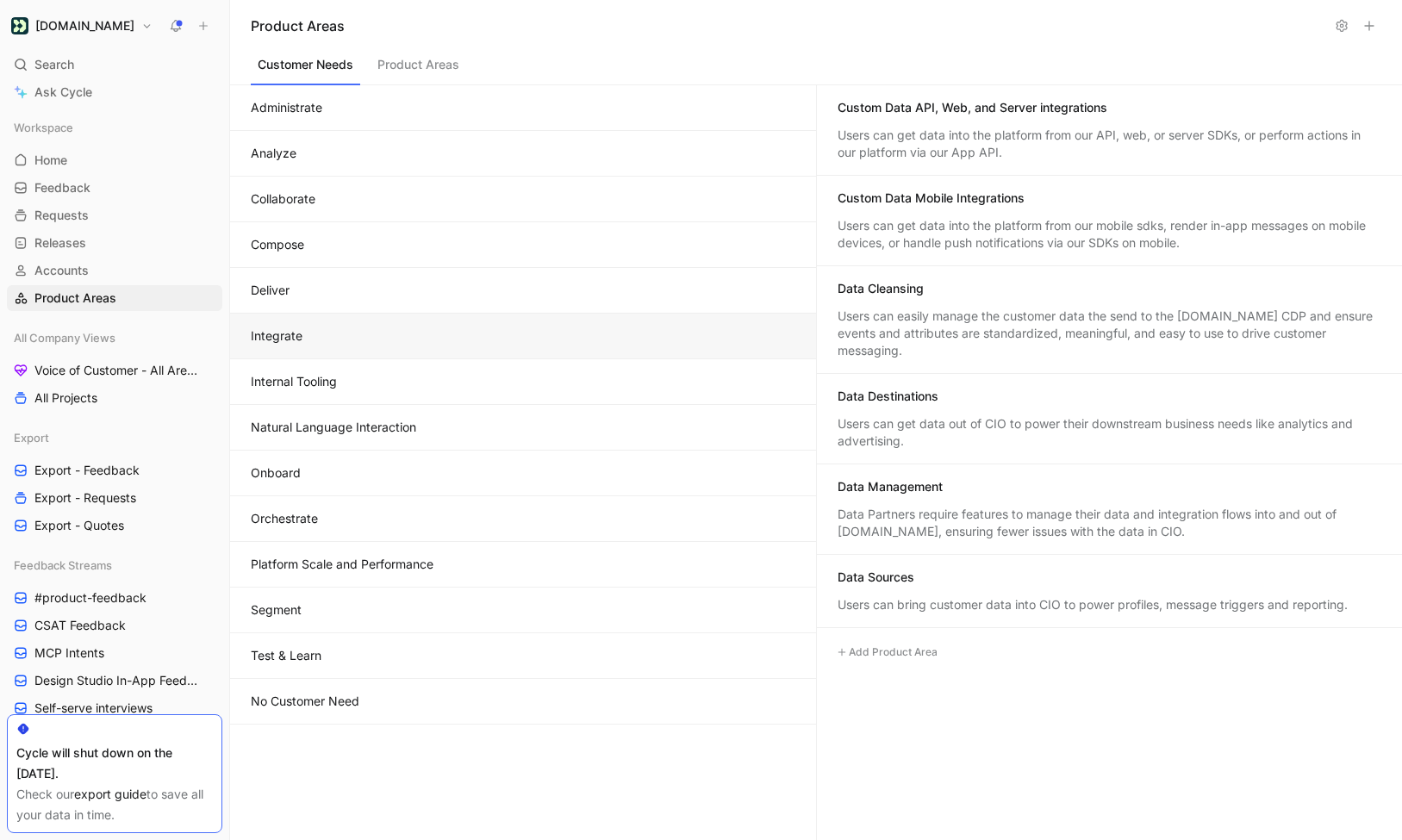
click at [390, 66] on button "Product Areas" at bounding box center [418, 68] width 95 height 33
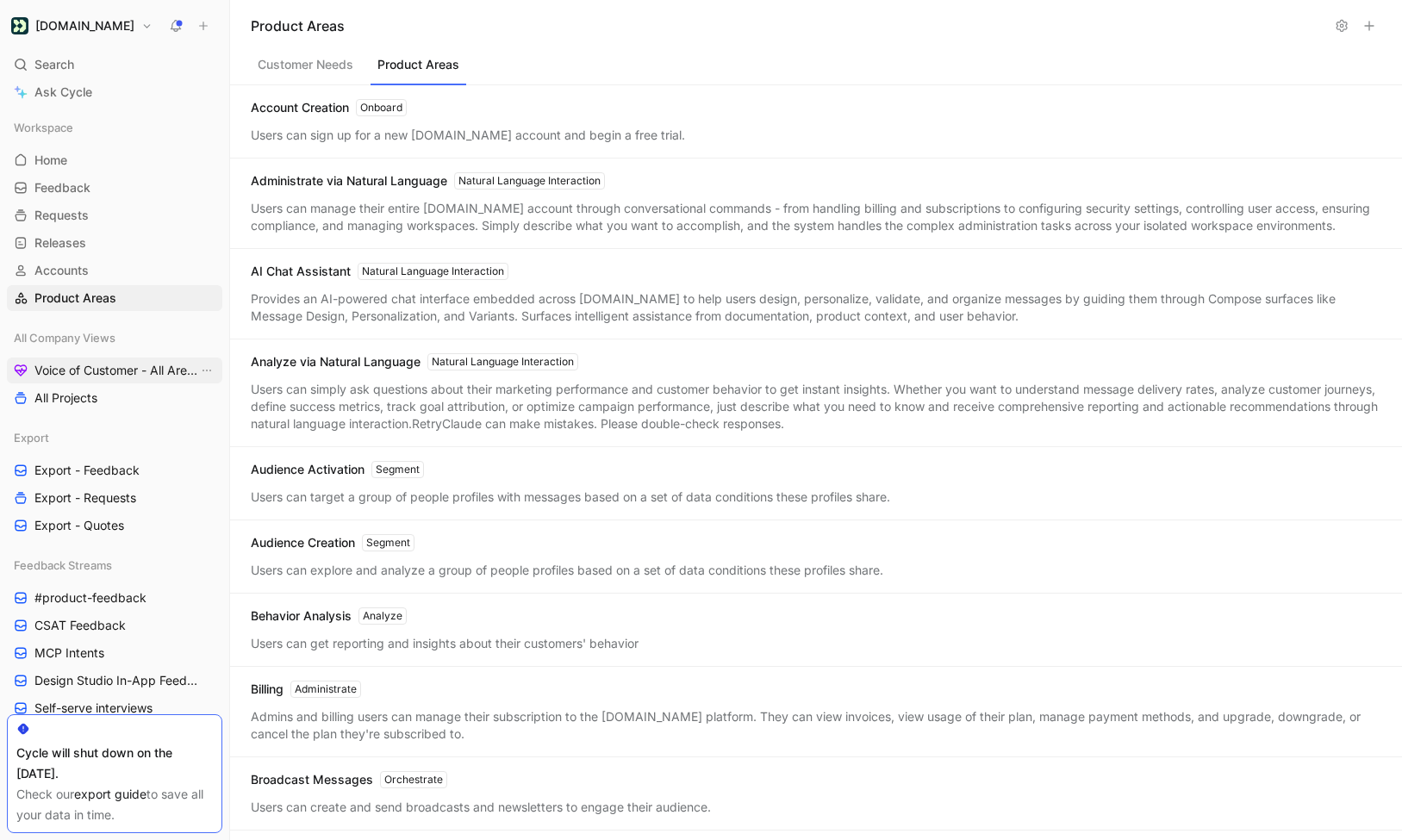
click at [117, 364] on span "Voice of Customer - All Areas" at bounding box center [116, 371] width 163 height 18
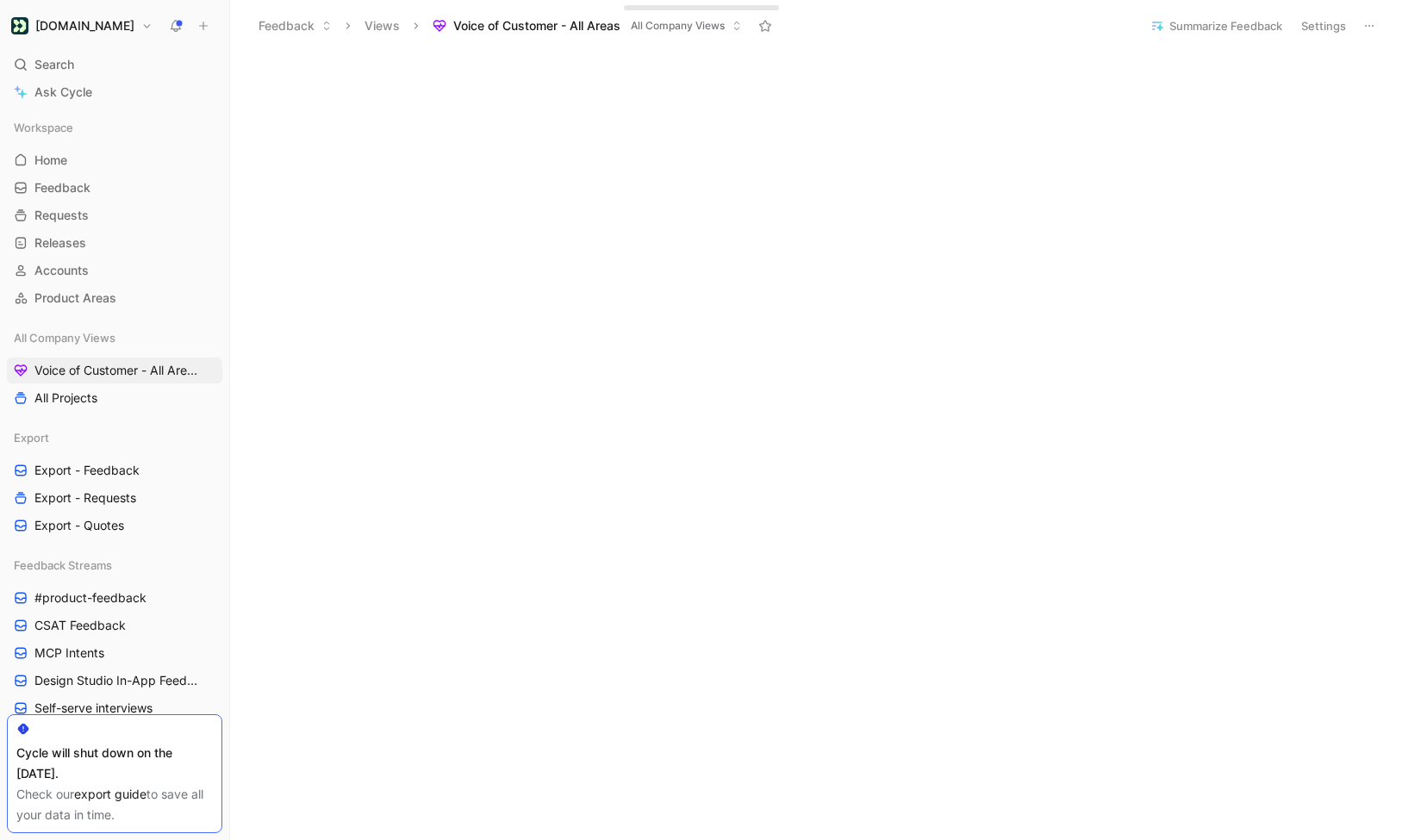
scroll to position [428, 0]
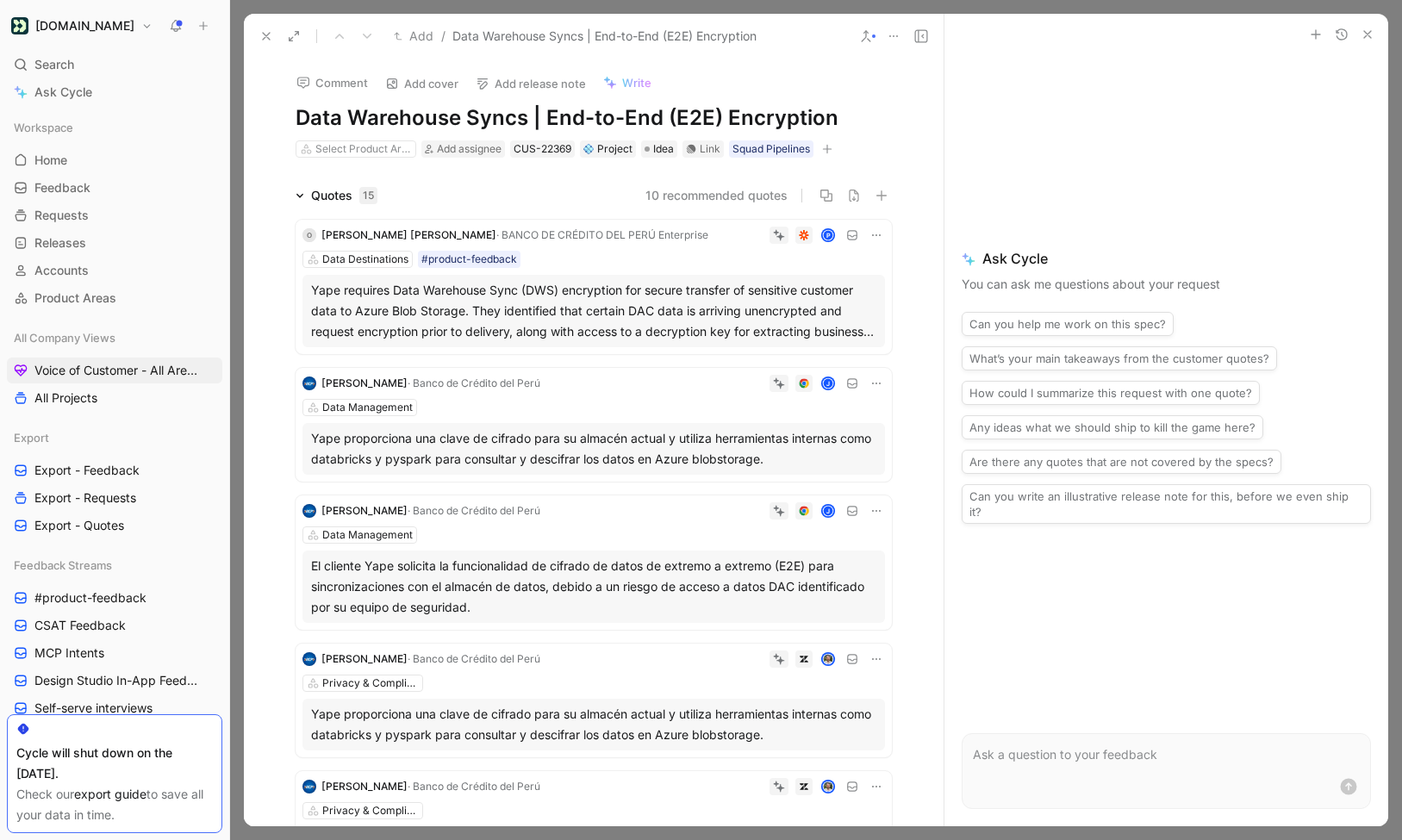
click at [331, 198] on div "Quotes 15" at bounding box center [344, 195] width 66 height 20
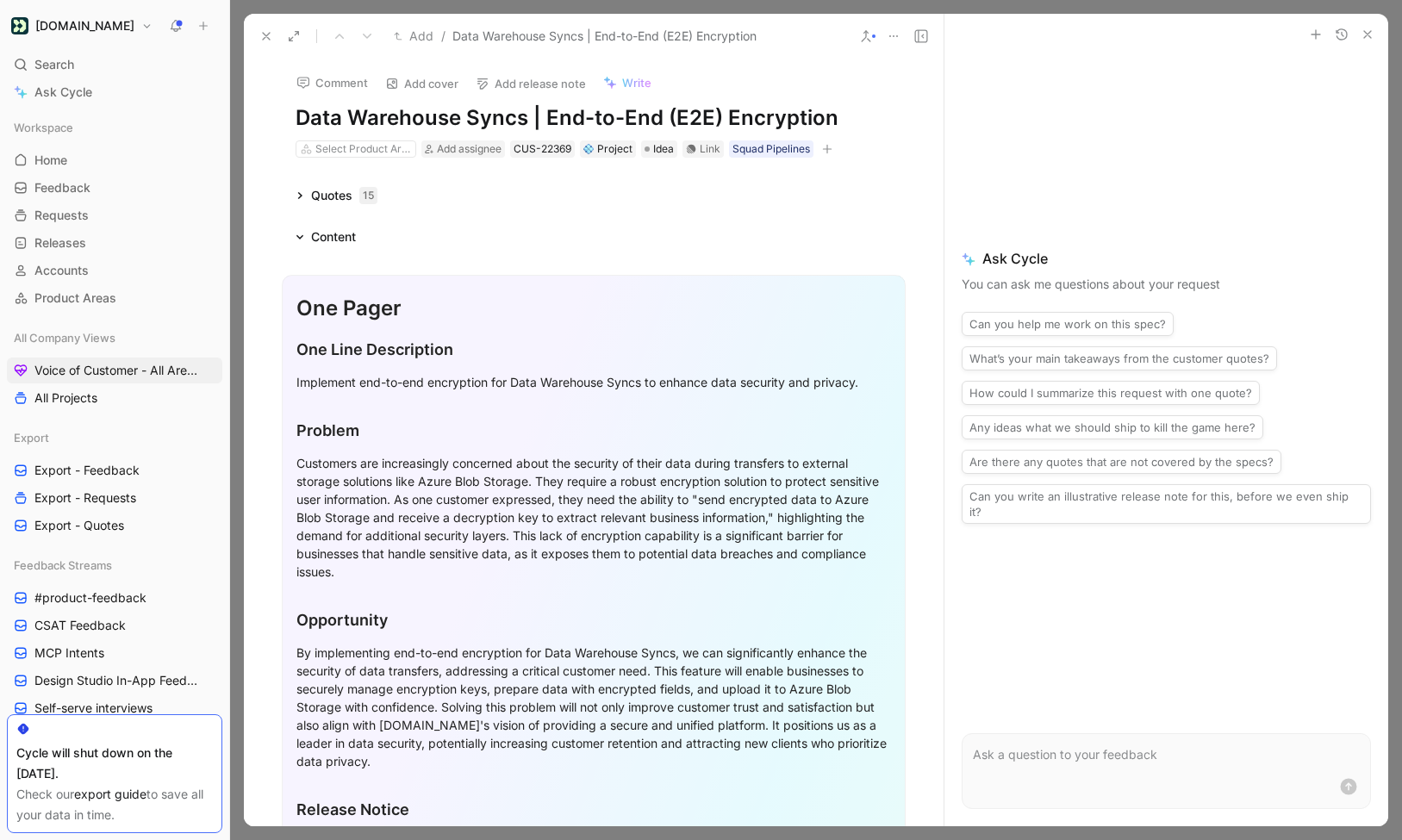
click at [332, 197] on div "Quotes 15" at bounding box center [344, 195] width 66 height 20
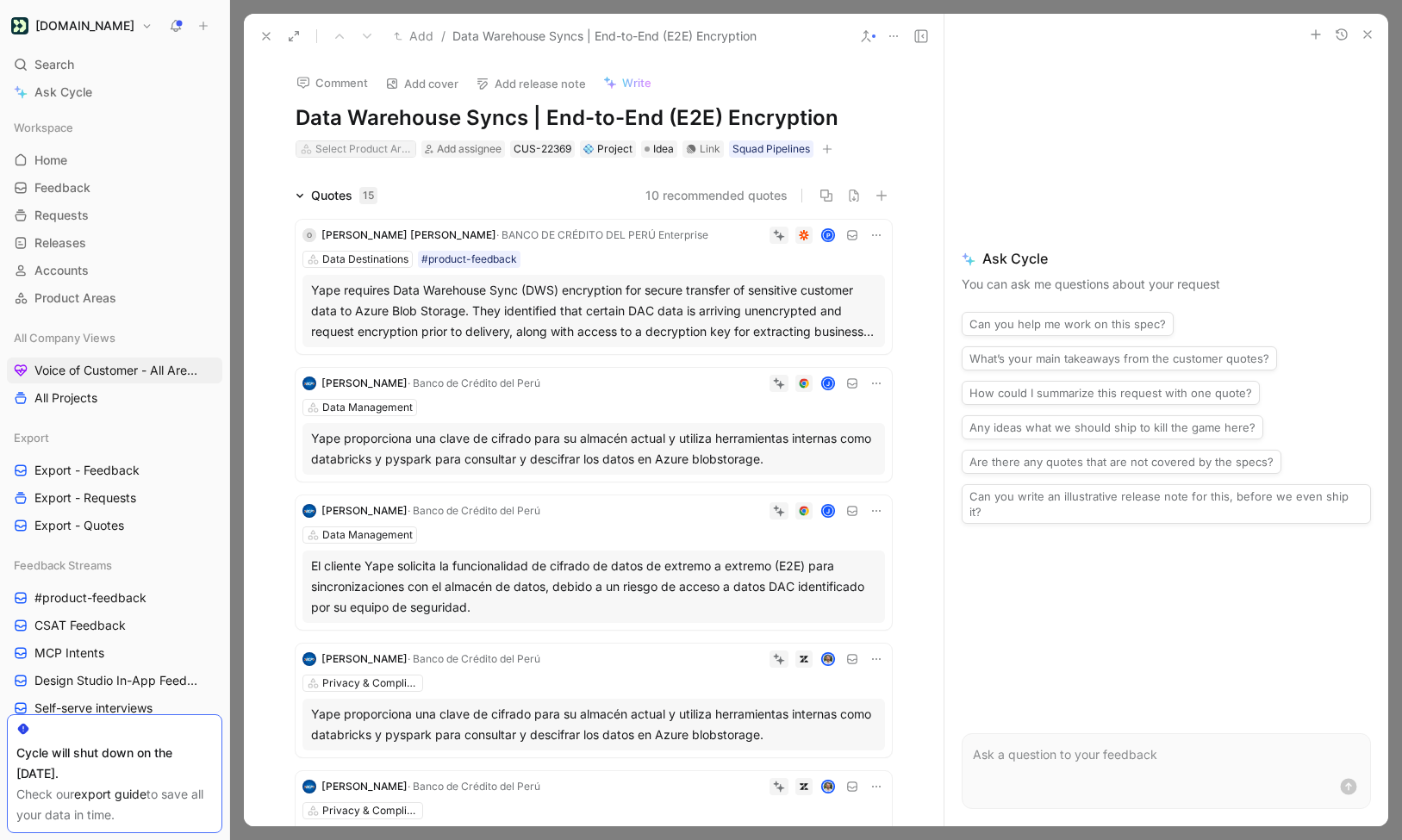
click at [358, 143] on div "Select Product Area" at bounding box center [363, 149] width 96 height 18
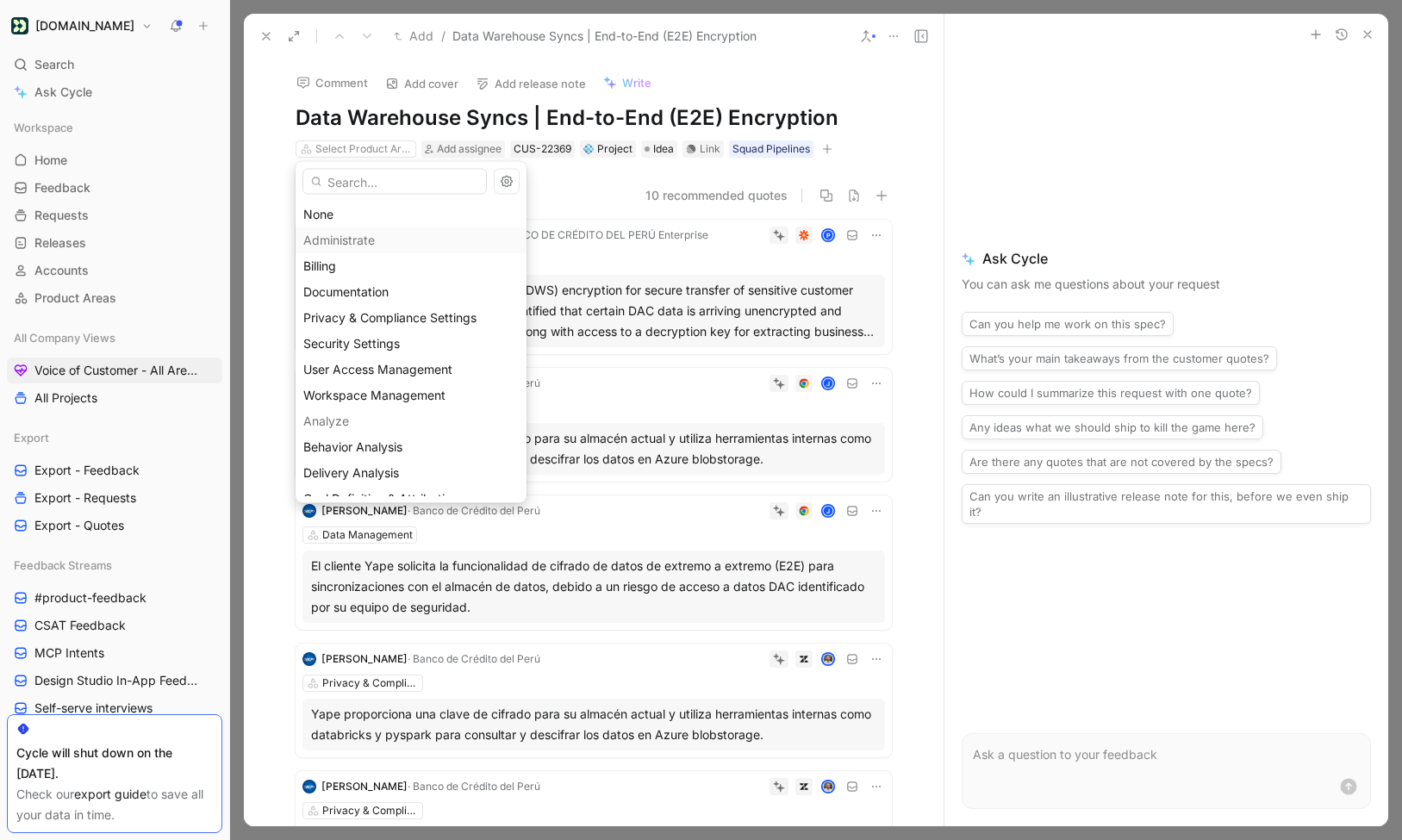
click at [361, 182] on input "text" at bounding box center [394, 181] width 185 height 26
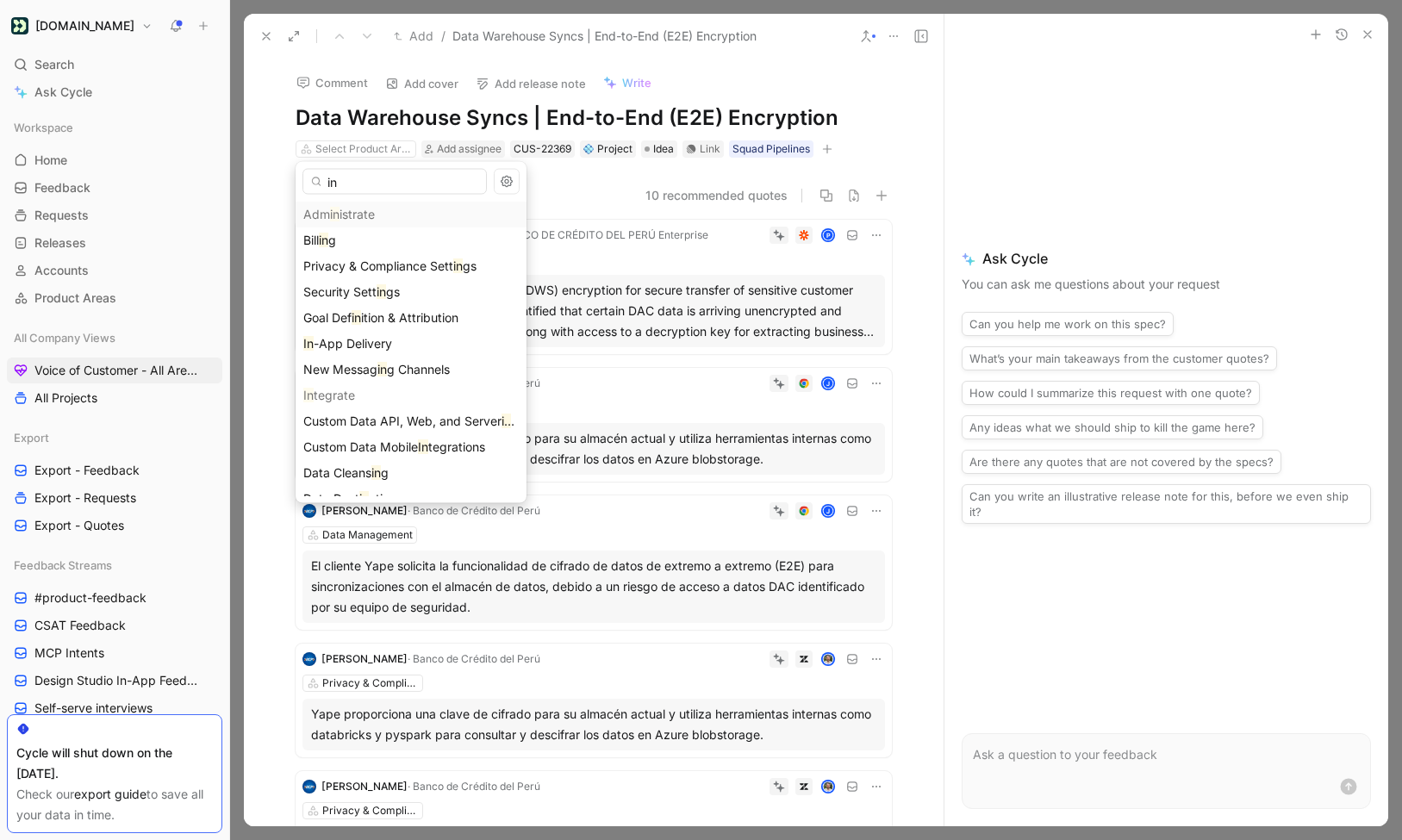
type input "i"
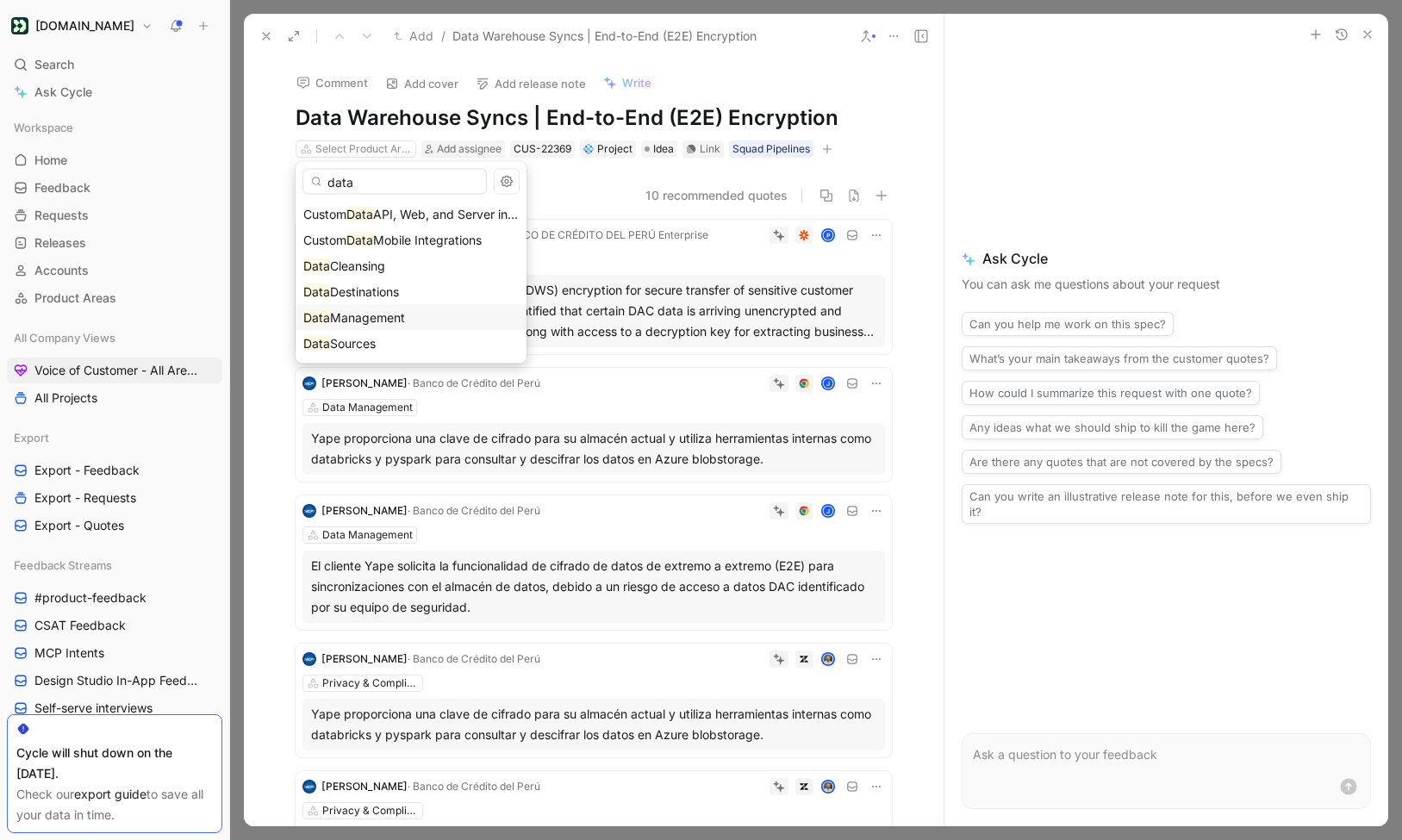
type input "data"
click at [390, 314] on span "Management" at bounding box center [368, 317] width 75 height 15
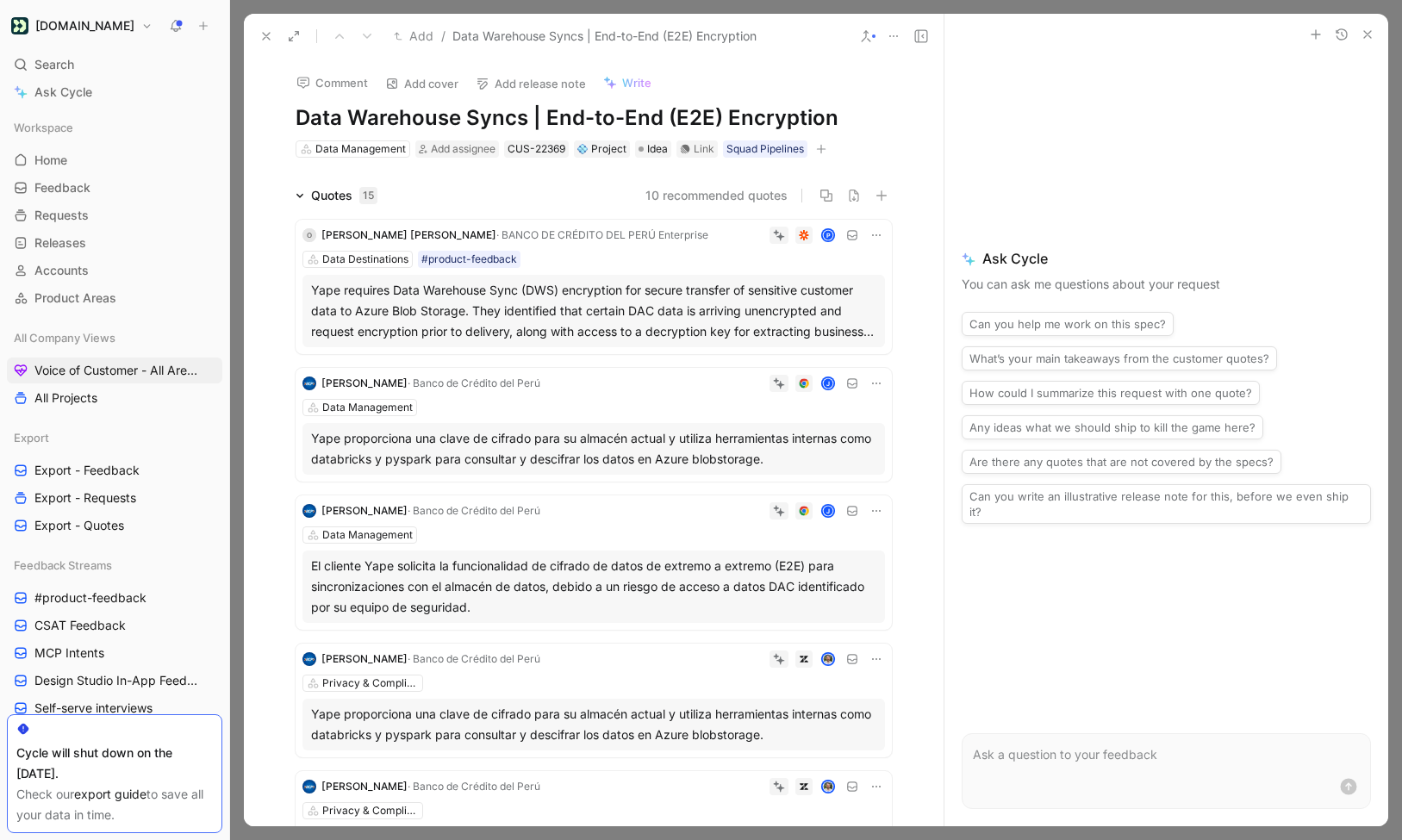
click at [313, 196] on div "Quotes 15" at bounding box center [344, 195] width 66 height 20
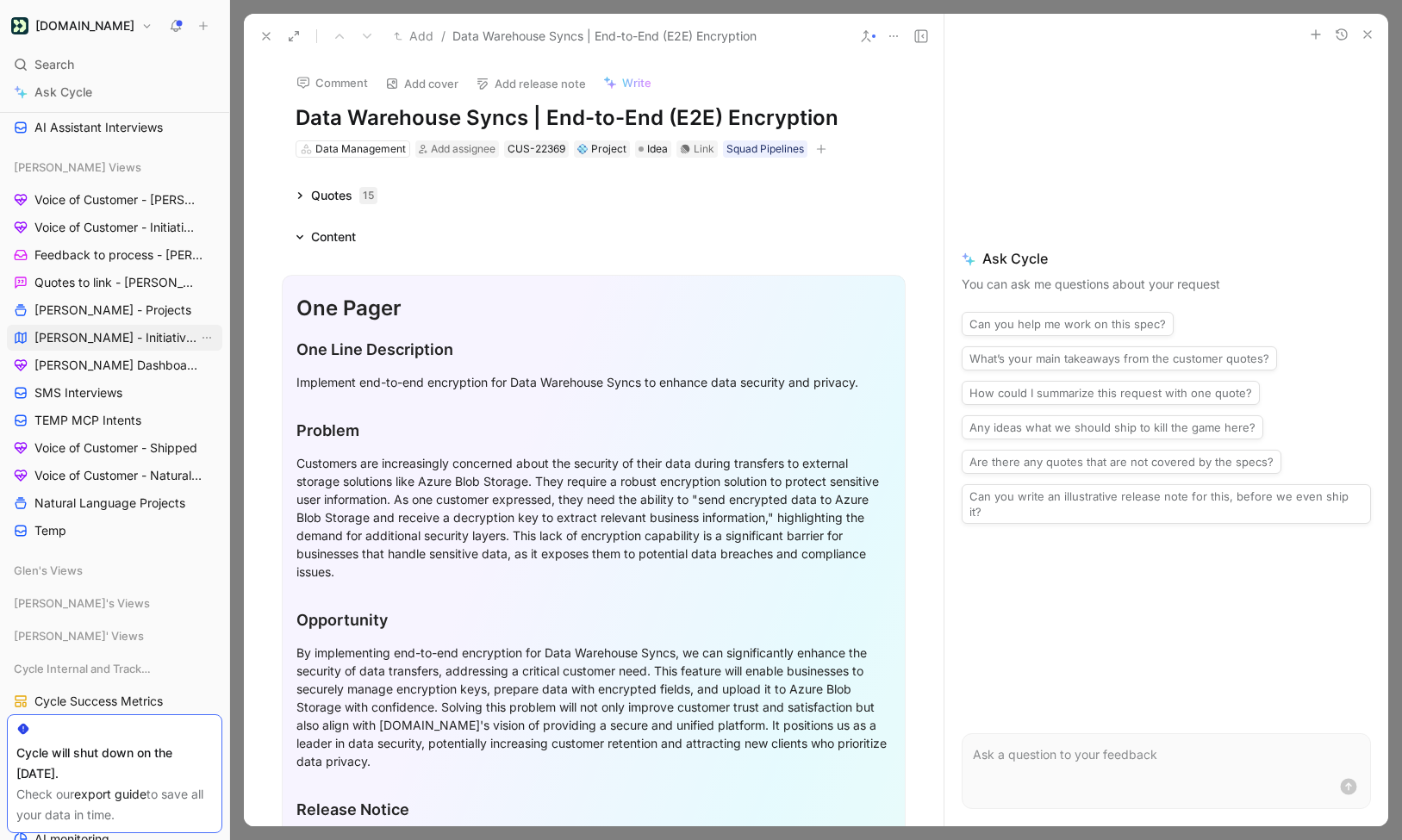
scroll to position [717, 0]
click at [129, 259] on span "Feedback to process - [PERSON_NAME]" at bounding box center [116, 256] width 163 height 18
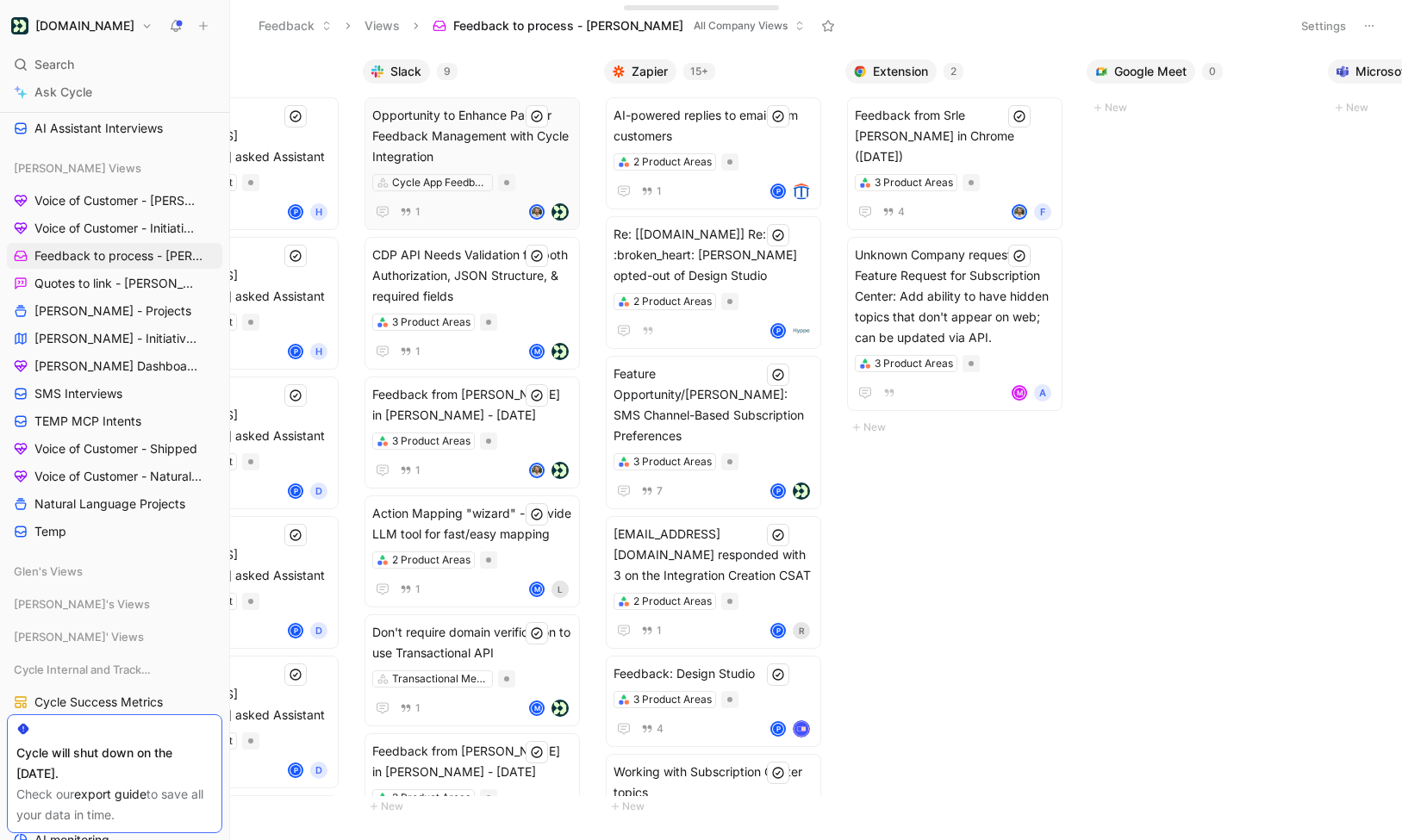
scroll to position [0, 1027]
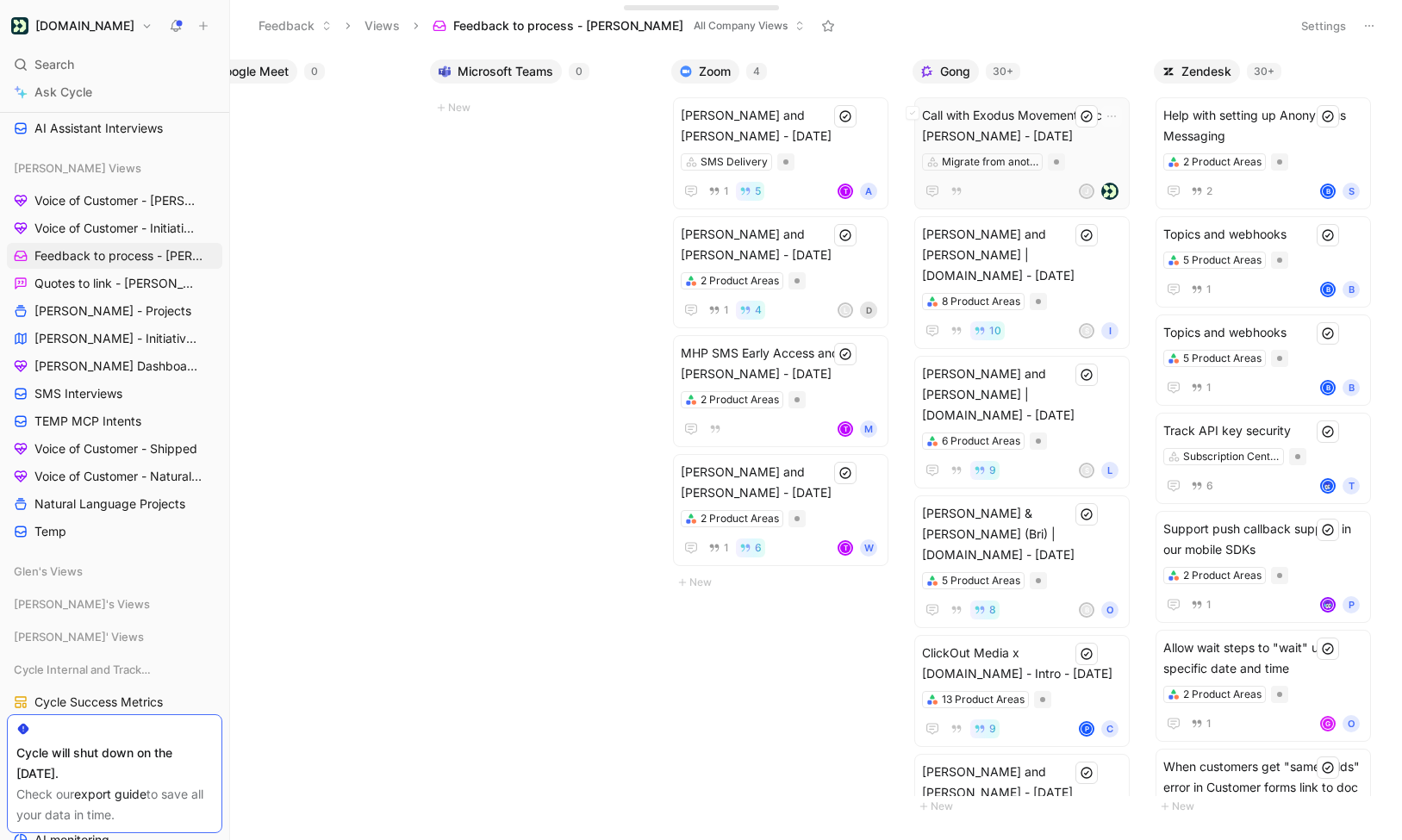
click at [1039, 118] on span "Call with Exodus Movement, Inc - [PERSON_NAME] - [DATE]" at bounding box center [1021, 125] width 200 height 42
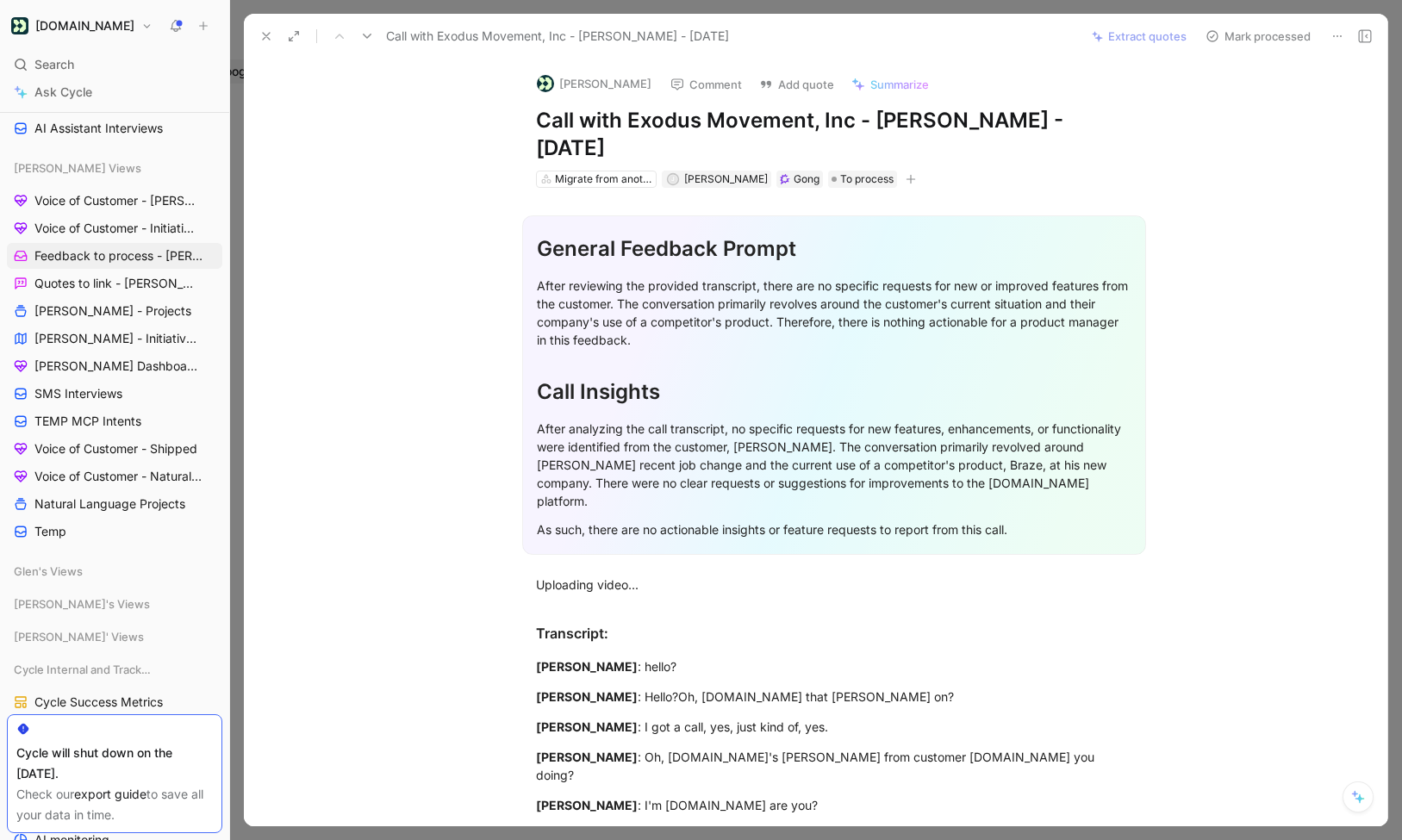
click at [369, 31] on icon at bounding box center [368, 36] width 14 height 14
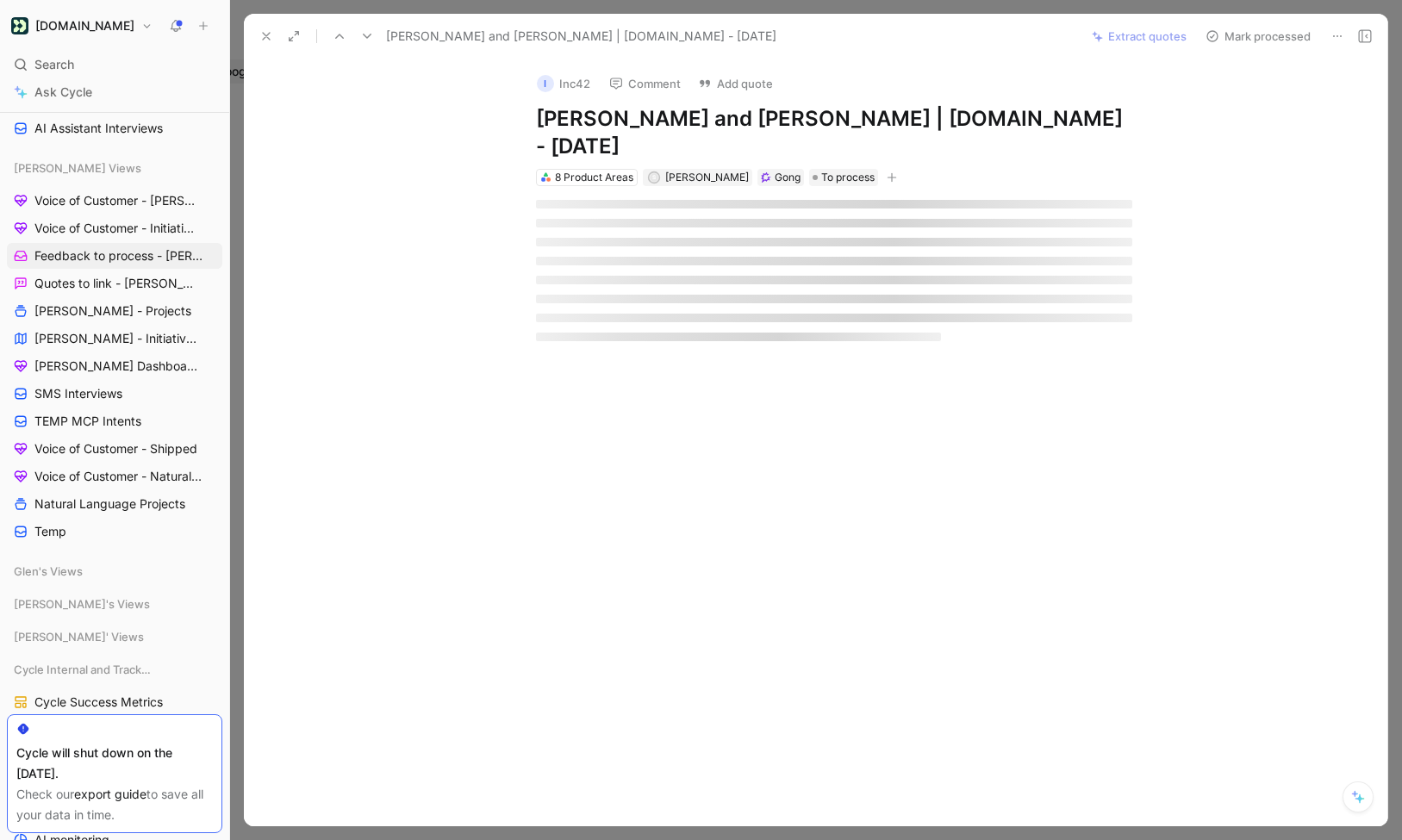
click at [368, 37] on icon at bounding box center [368, 36] width 14 height 14
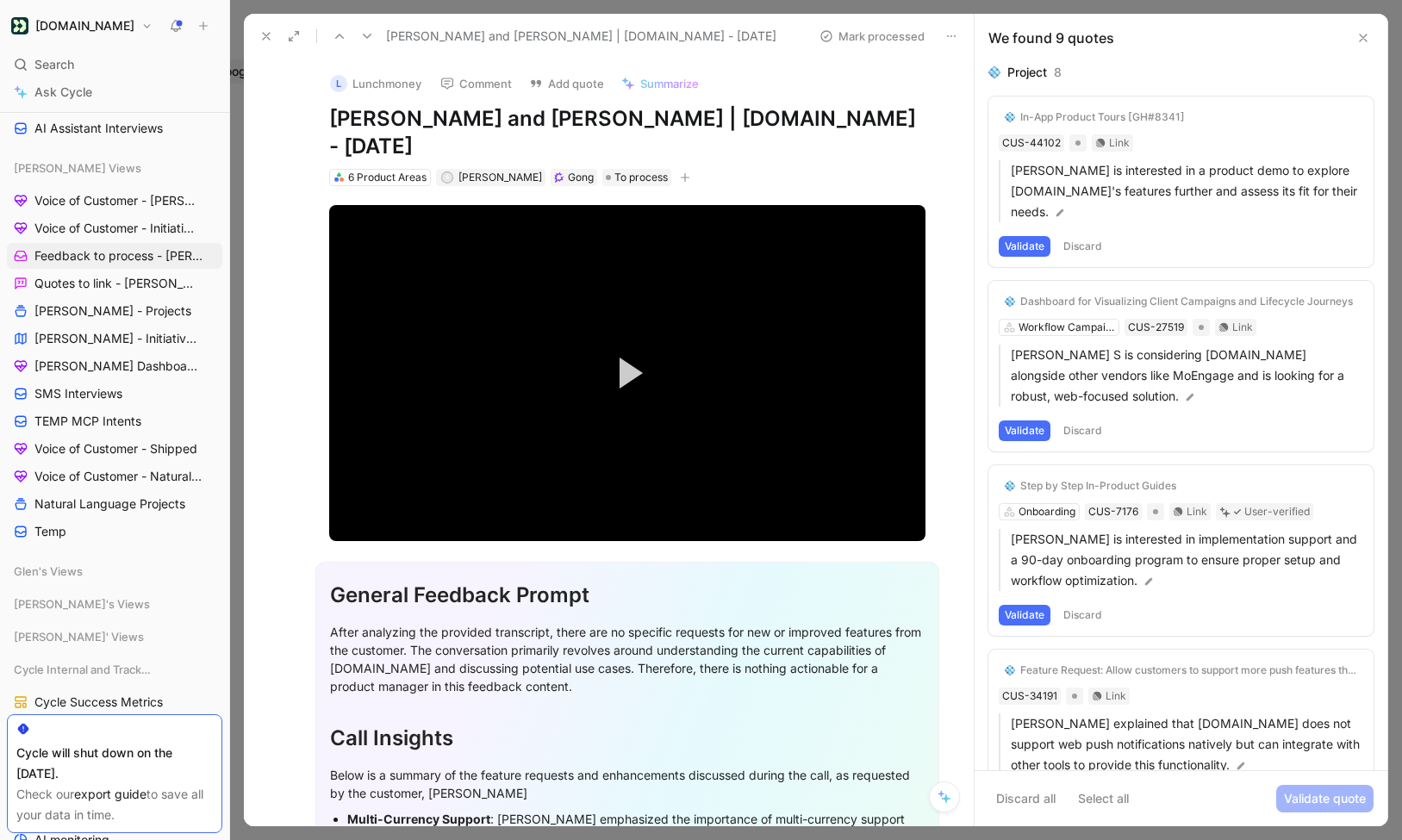
click at [111, 32] on button "[DOMAIN_NAME]" at bounding box center [82, 26] width 150 height 24
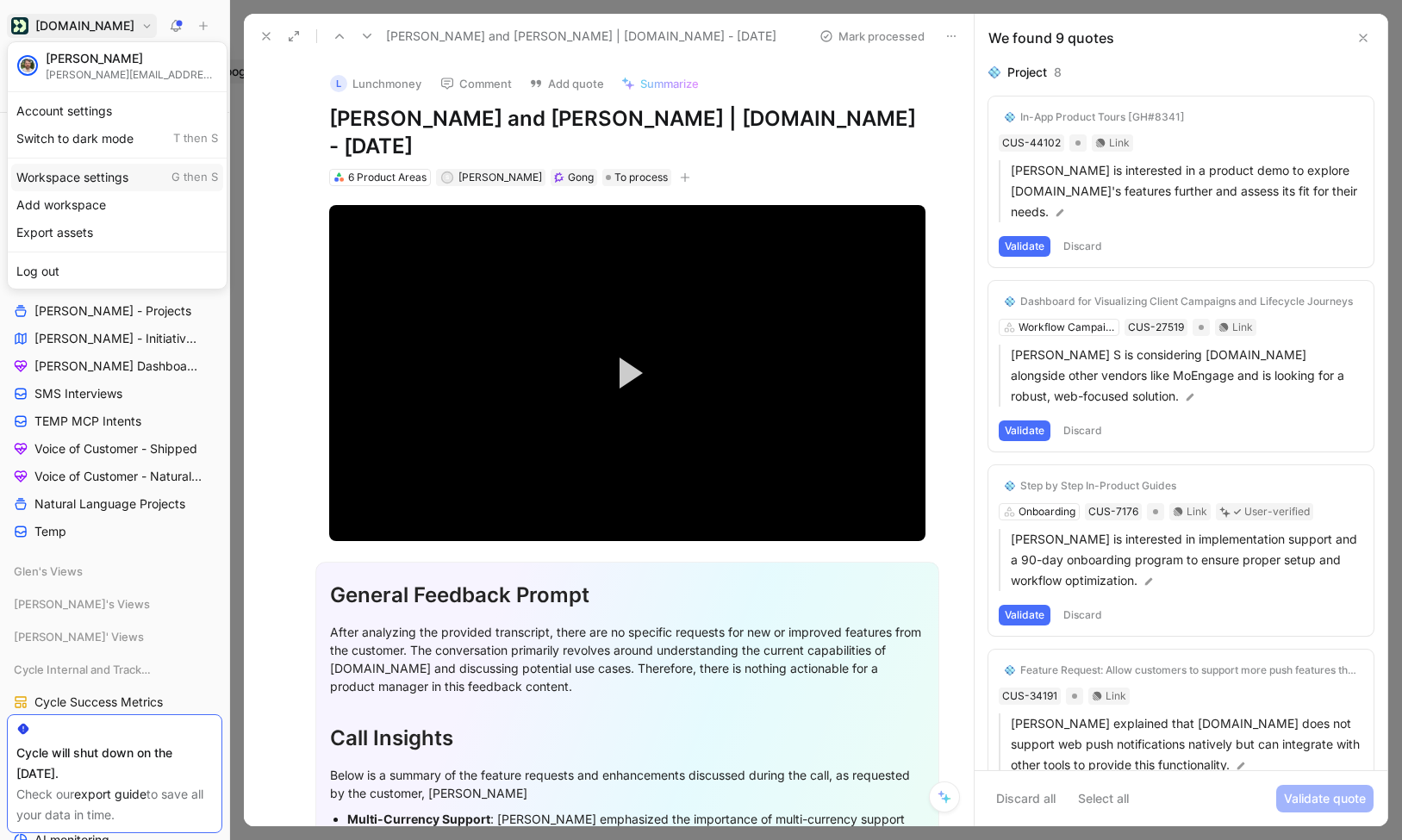
click at [79, 185] on div "Workspace settings G then S" at bounding box center [117, 177] width 212 height 27
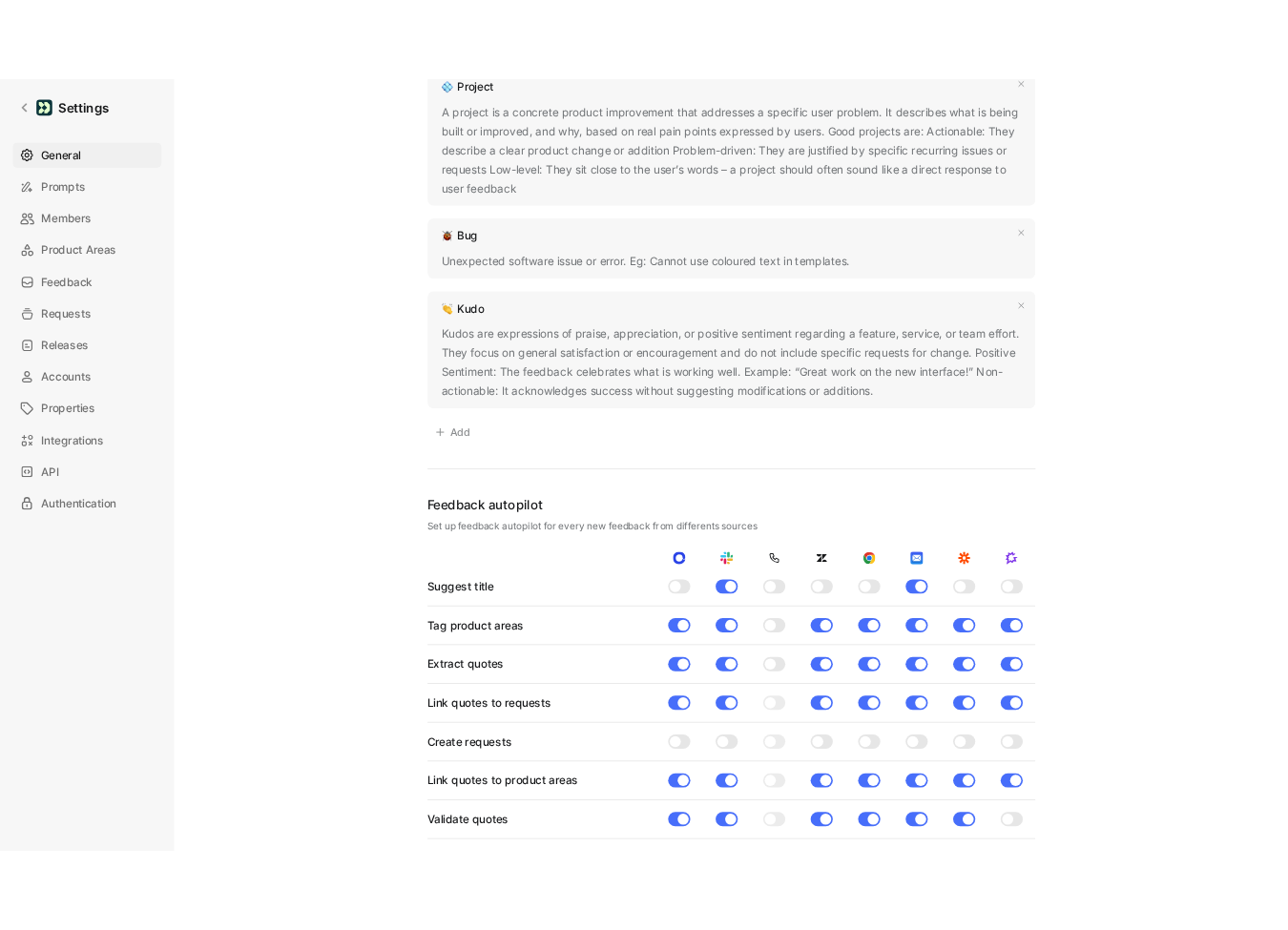
scroll to position [1860, 0]
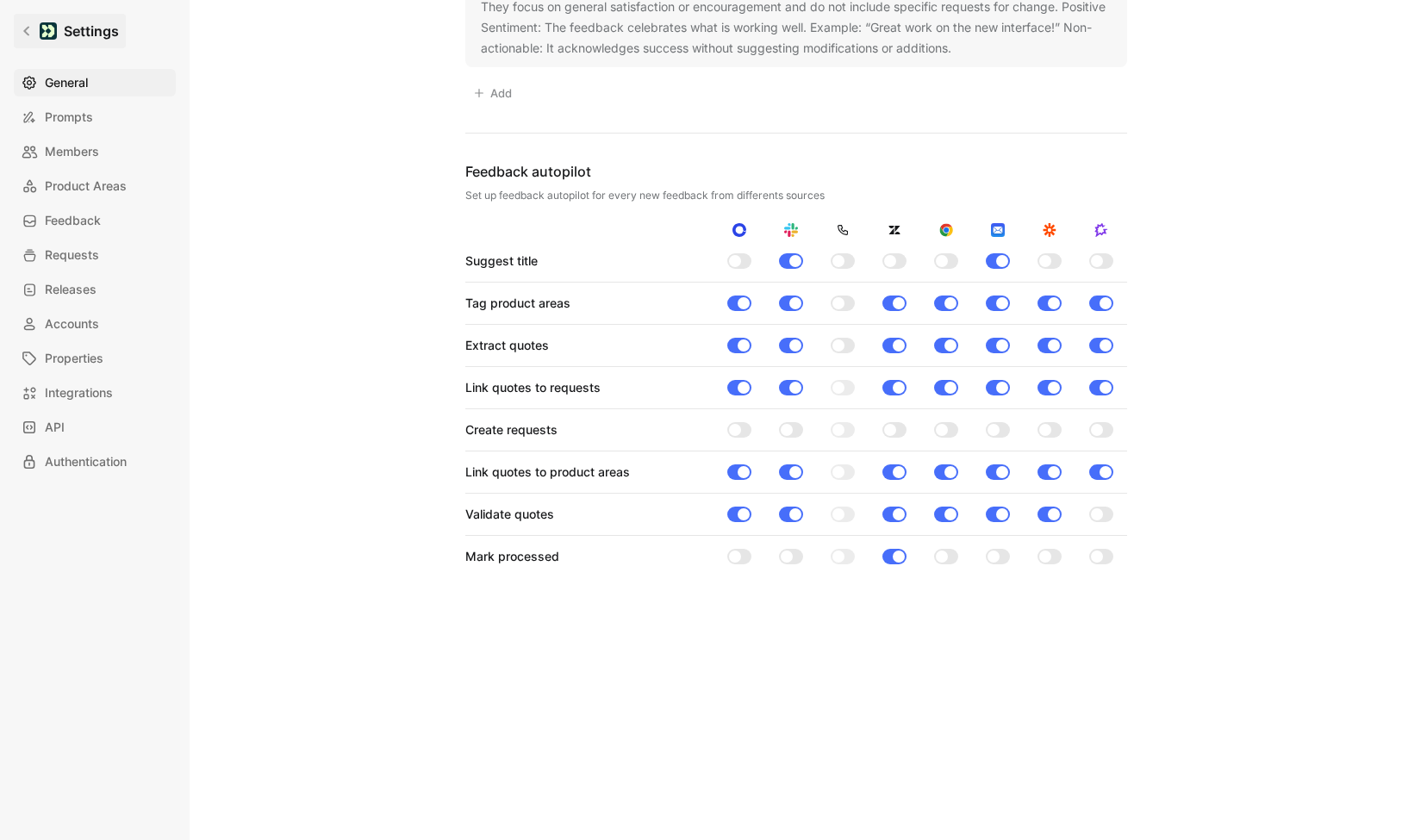
click at [25, 26] on icon at bounding box center [27, 31] width 12 height 12
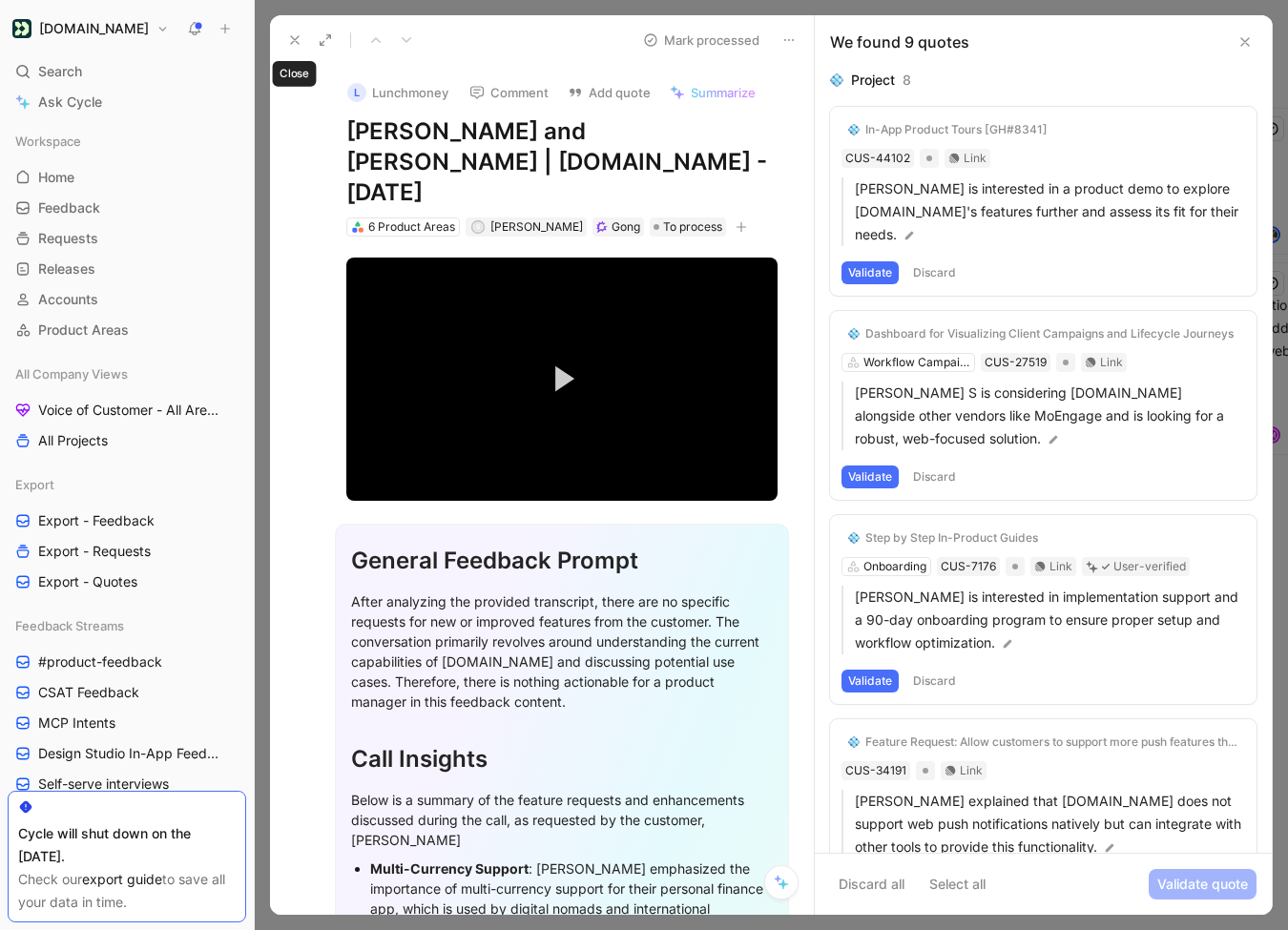
click at [292, 37] on icon at bounding box center [295, 40] width 16 height 16
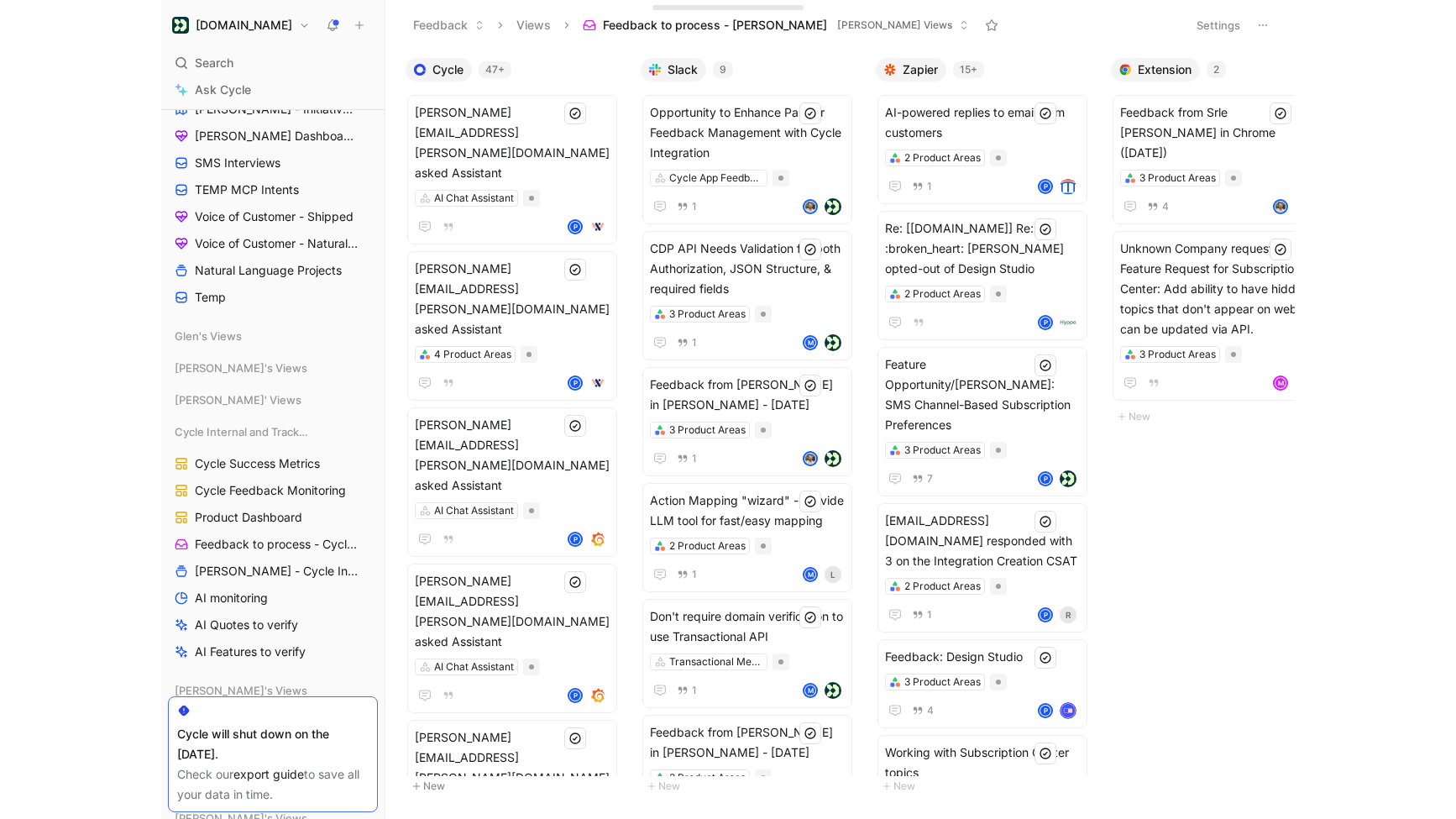
scroll to position [1142, 0]
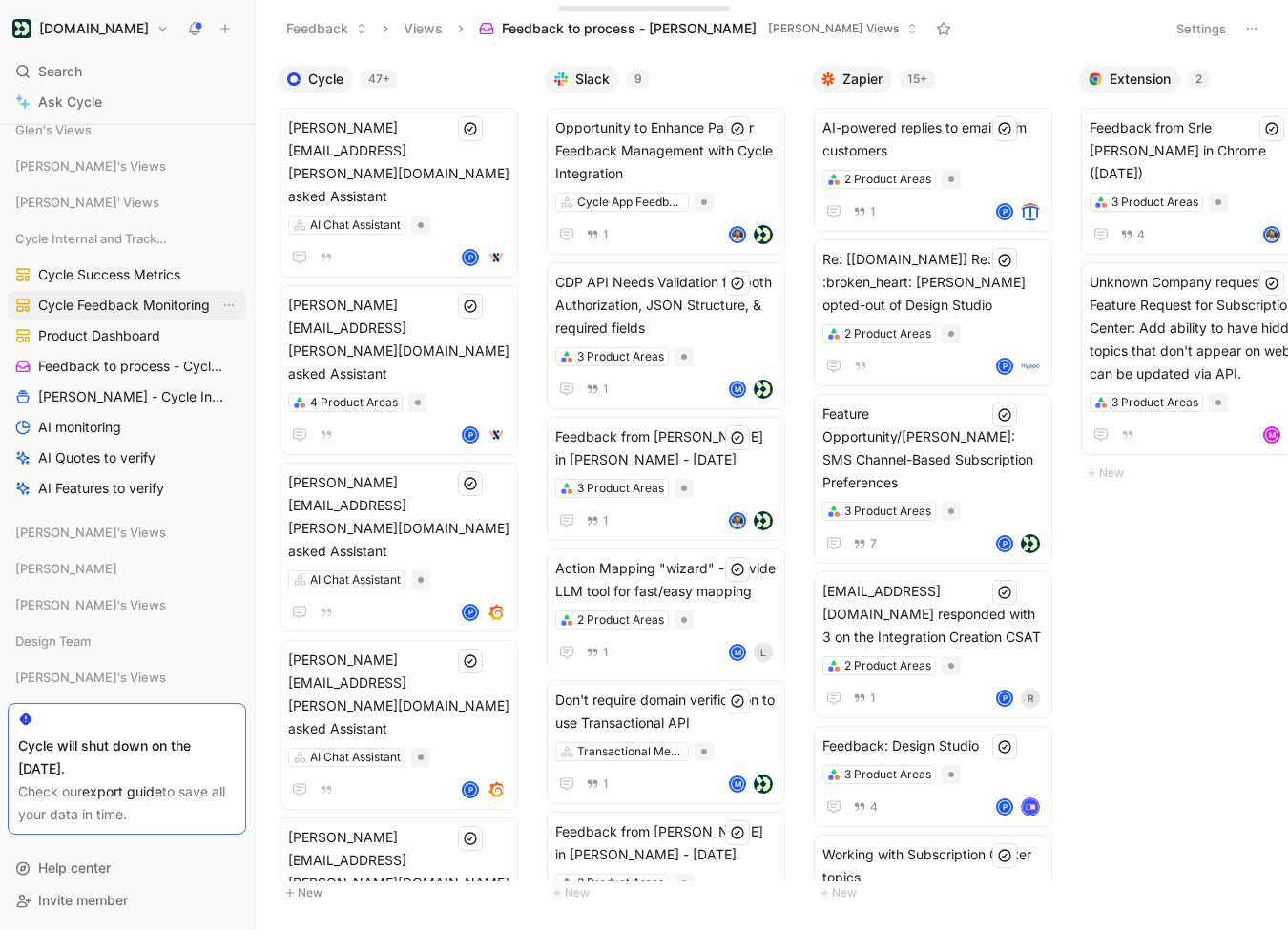
click at [133, 304] on span "Cycle Feedback Monitoring" at bounding box center [124, 305] width 172 height 20
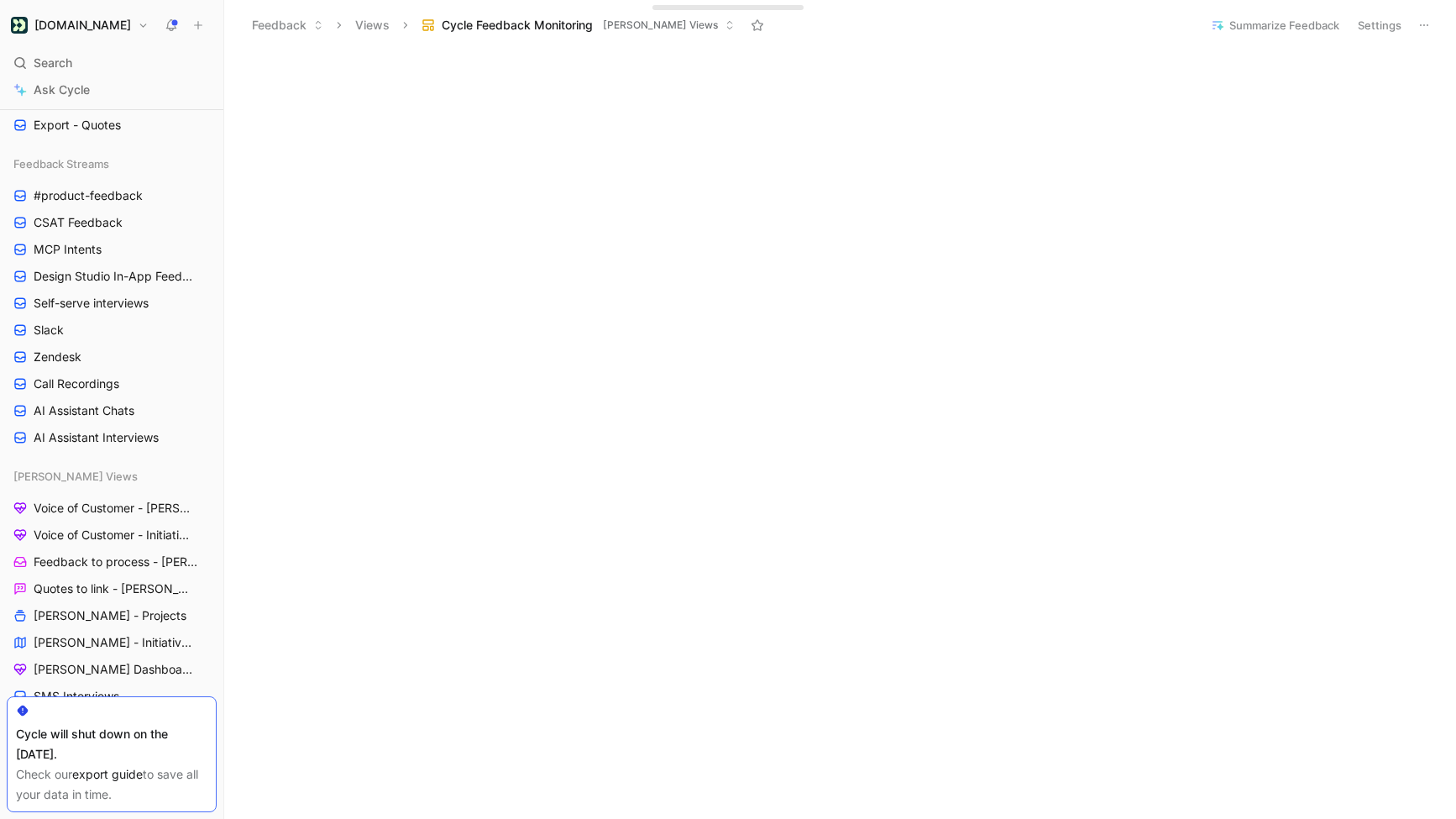
scroll to position [381, 0]
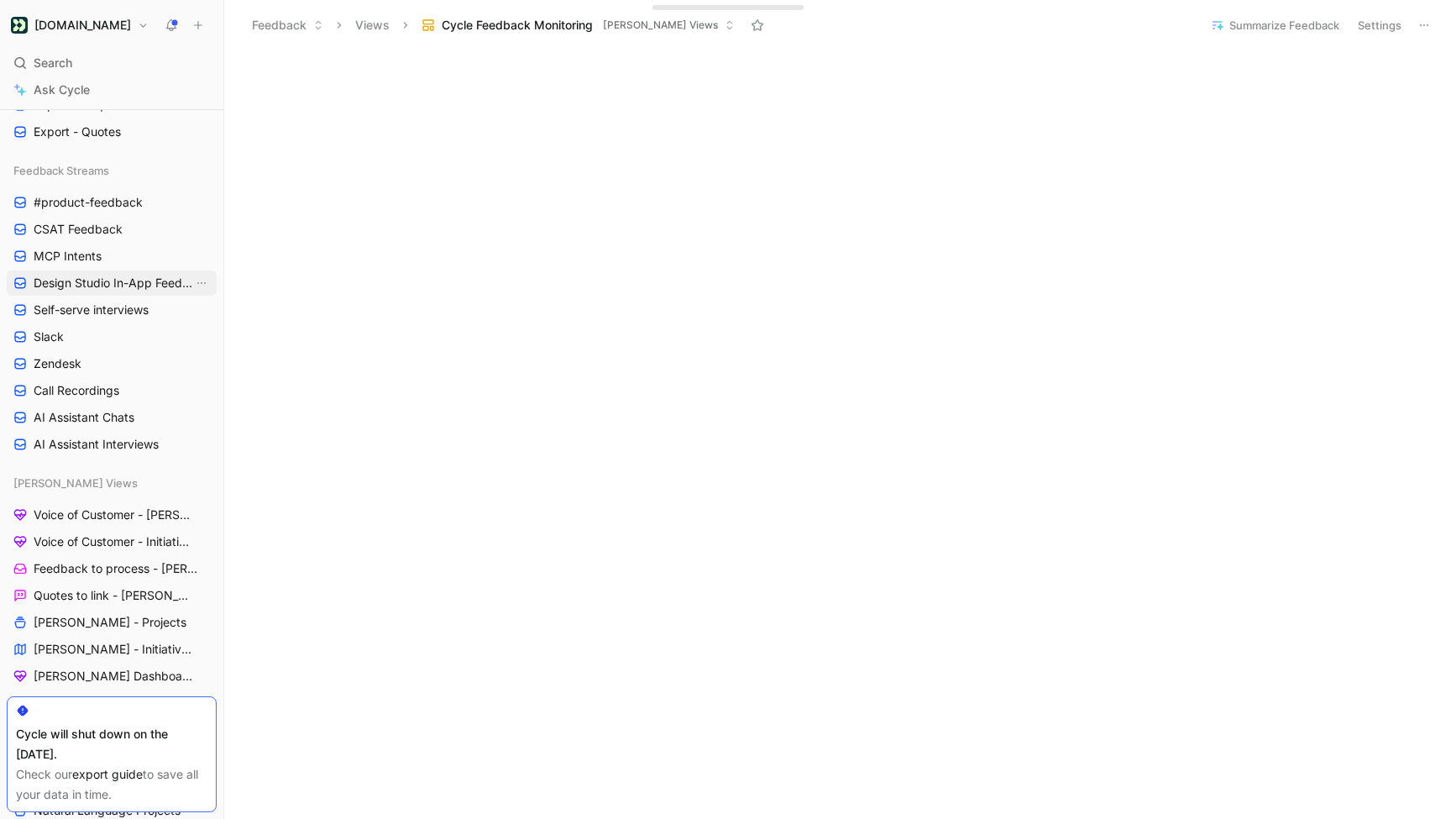
click at [114, 280] on span "Design Studio In-App Feedback" at bounding box center [113, 283] width 159 height 17
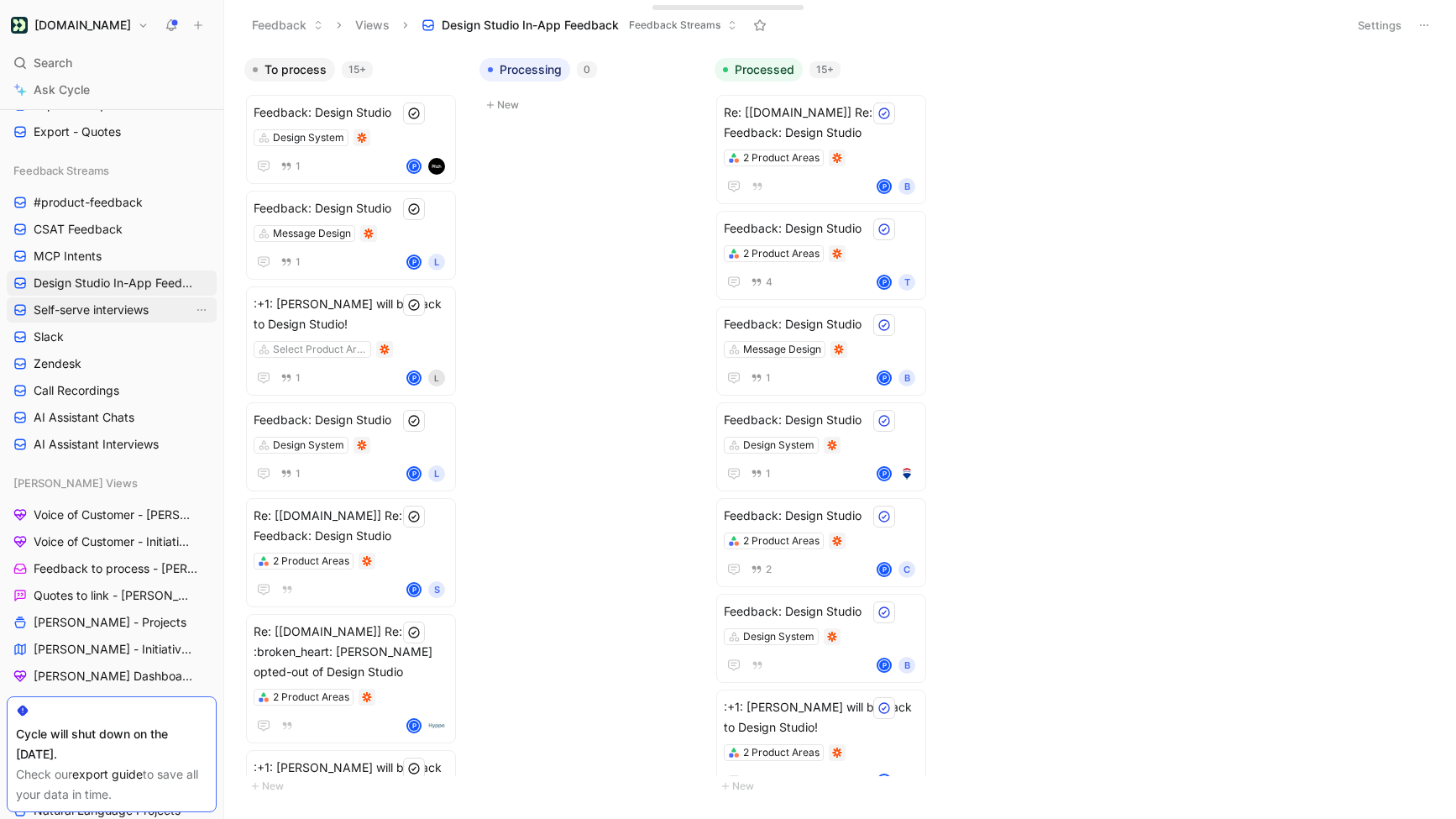
click at [128, 317] on span "Self-serve interviews" at bounding box center [91, 310] width 115 height 17
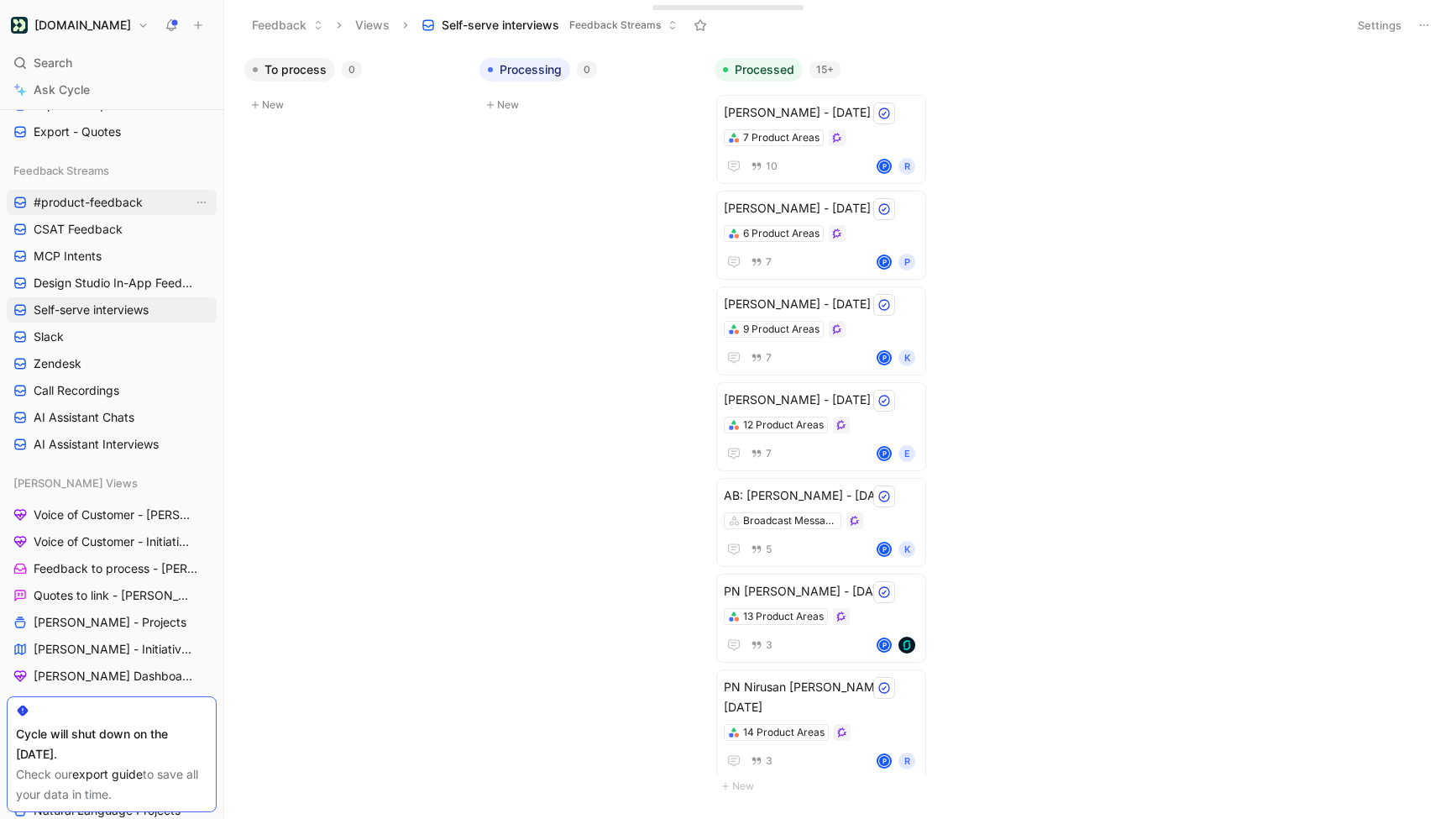
click at [121, 210] on span "#product-feedback" at bounding box center [88, 202] width 109 height 17
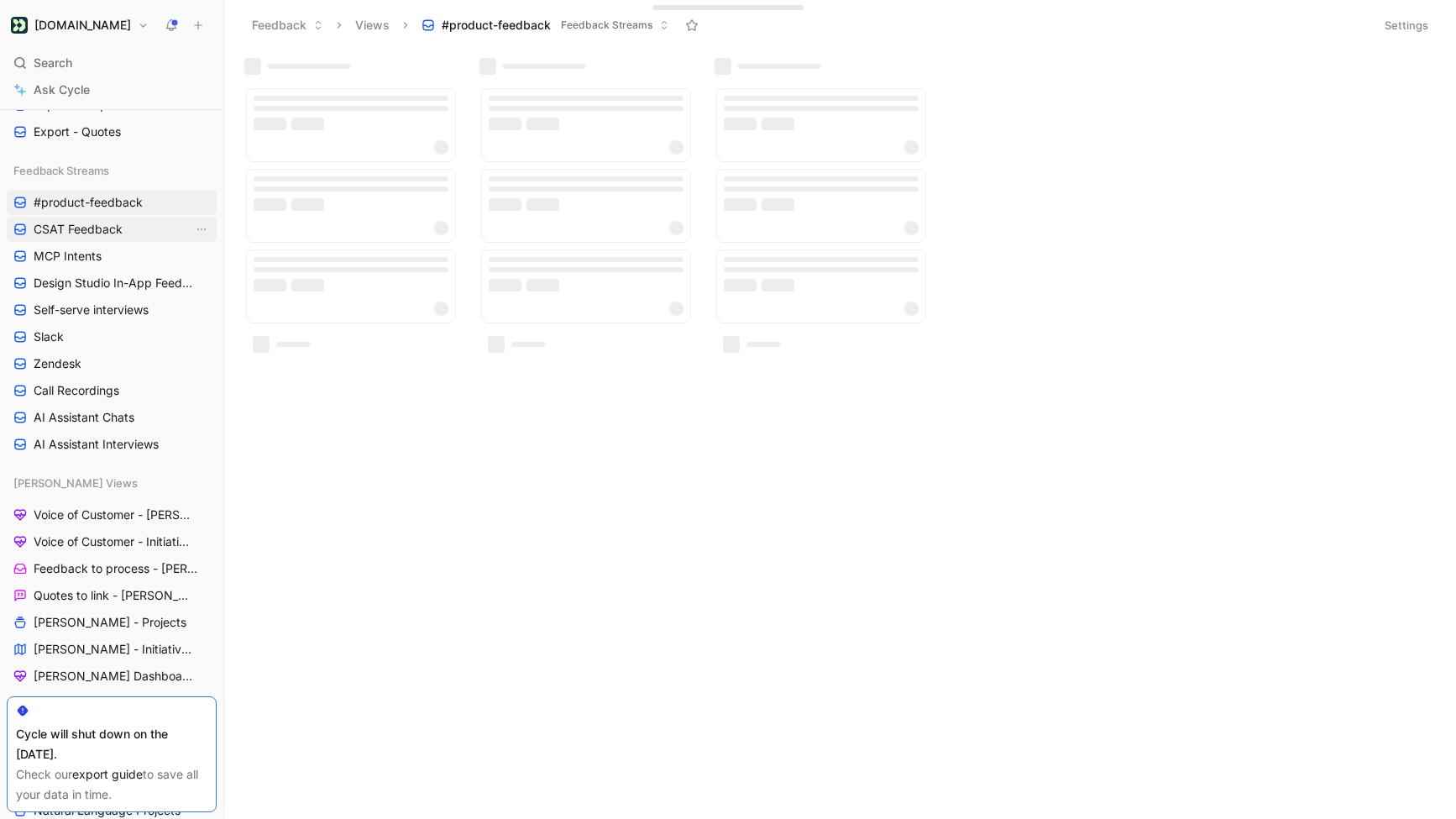
click at [119, 226] on span "CSAT Feedback" at bounding box center [77, 229] width 89 height 17
